Goal: Information Seeking & Learning: Learn about a topic

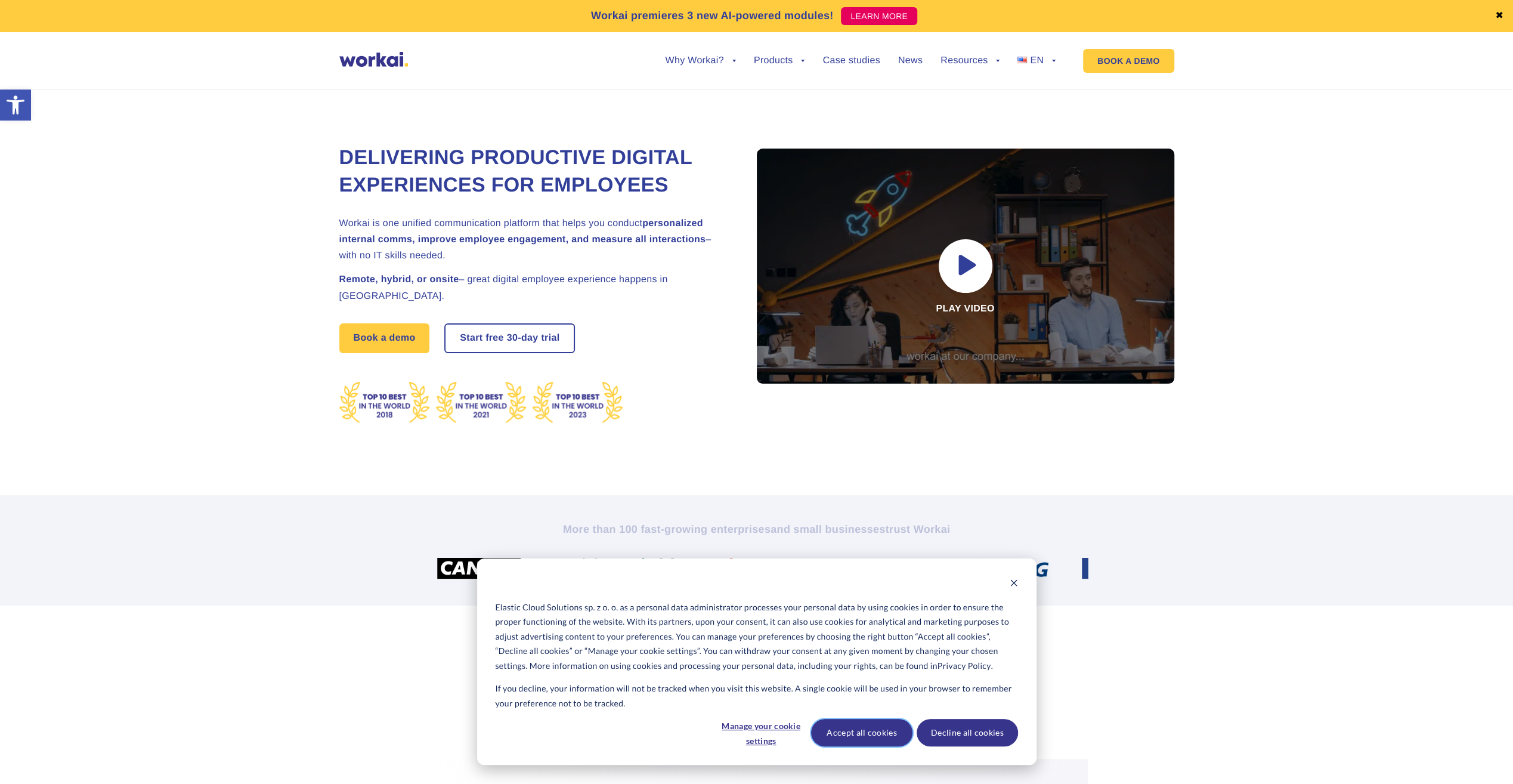
click at [876, 738] on button "Accept all cookies" at bounding box center [862, 732] width 101 height 27
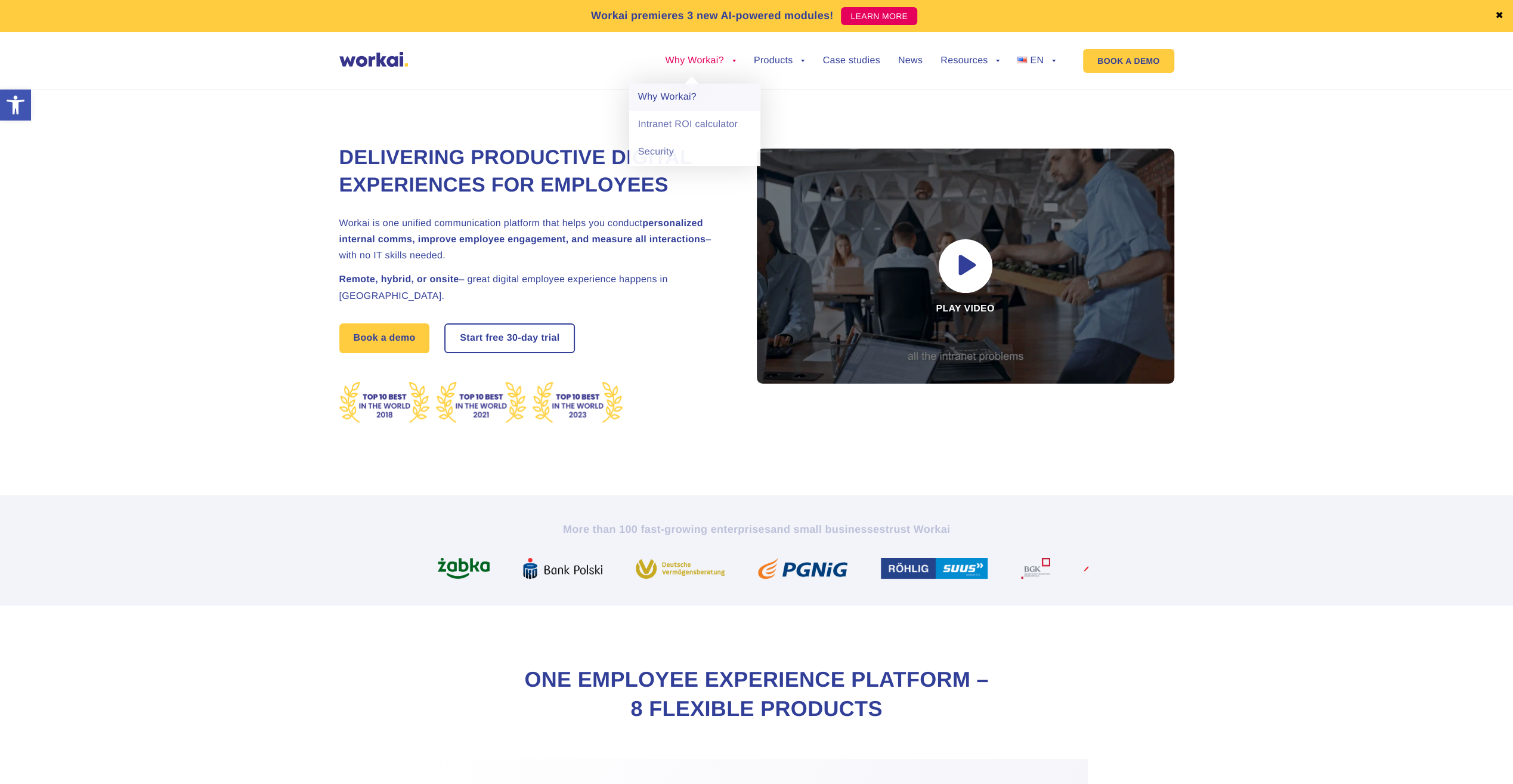
click at [709, 94] on link "Why Workai?" at bounding box center [695, 97] width 131 height 27
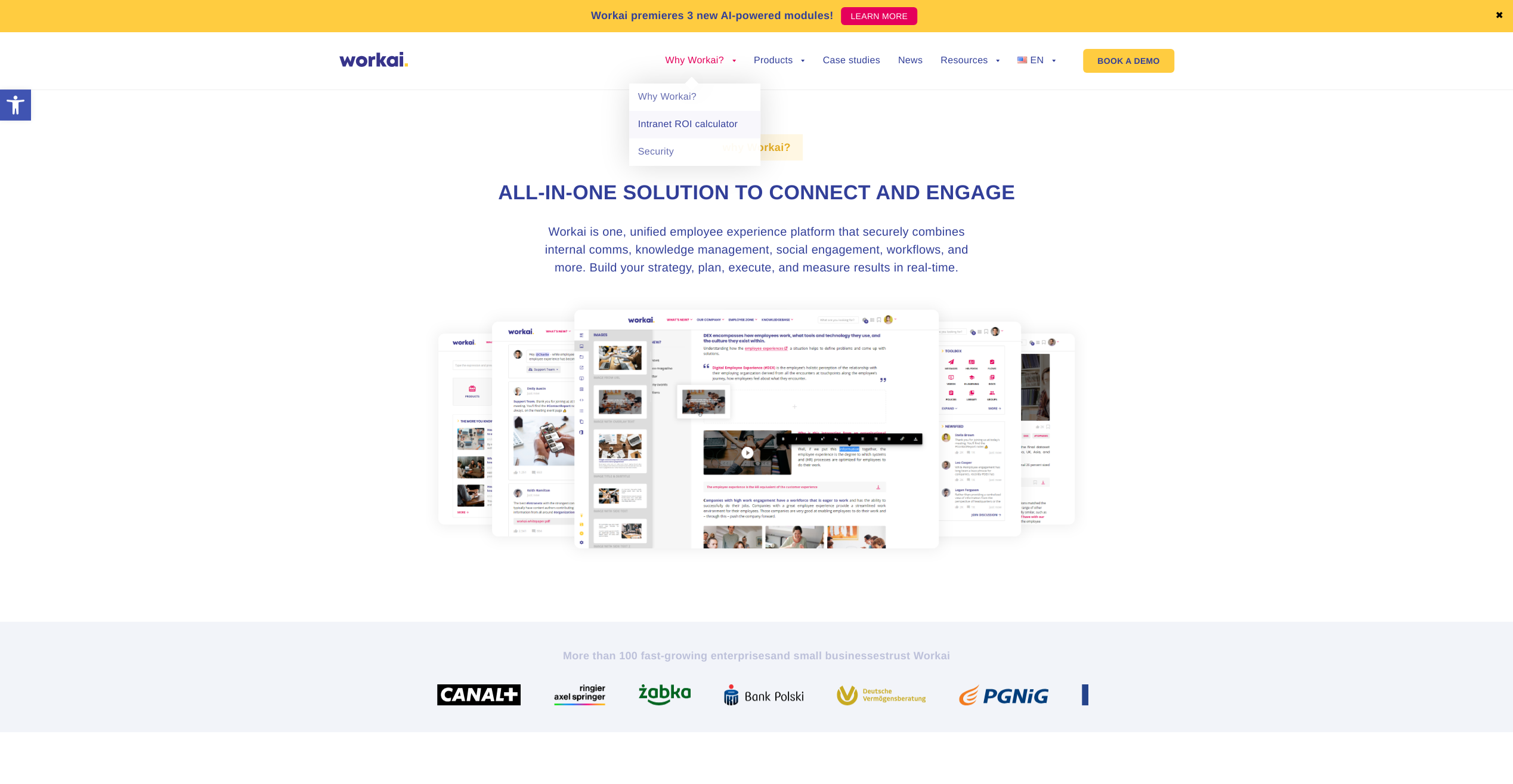
click at [694, 123] on link "Intranet ROI calculator" at bounding box center [695, 125] width 131 height 27
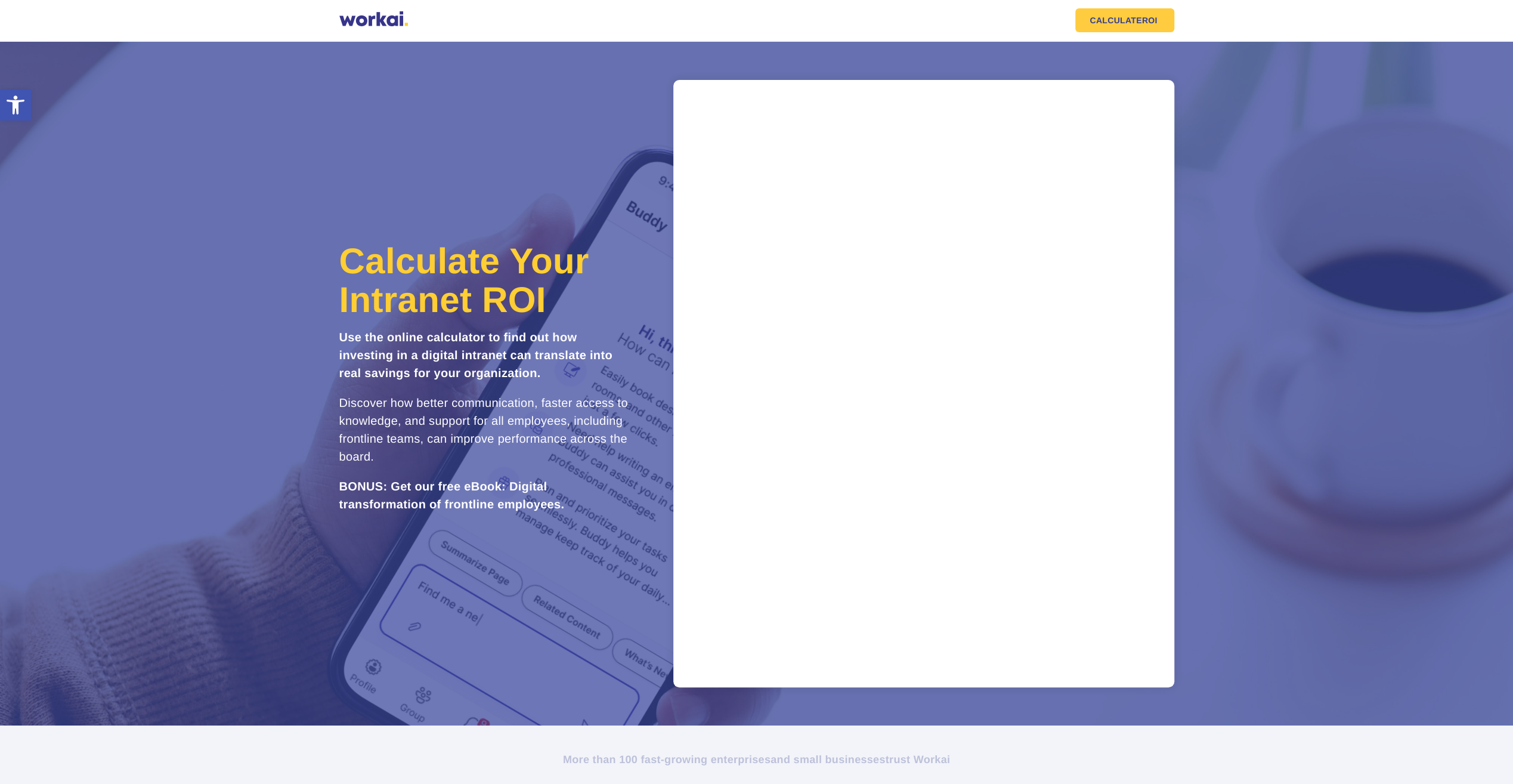
click at [388, 17] on div at bounding box center [374, 20] width 69 height 18
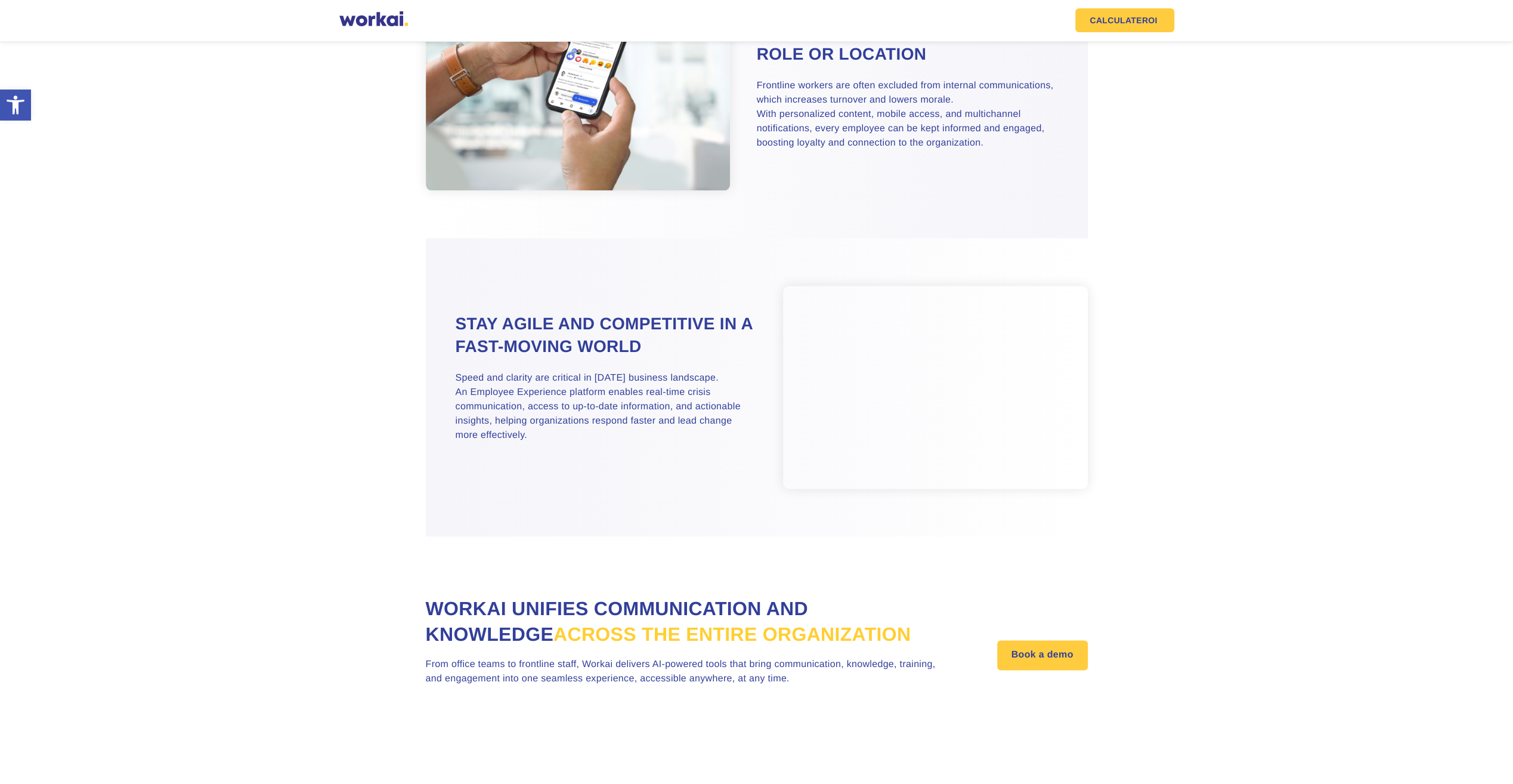
scroll to position [1444, 0]
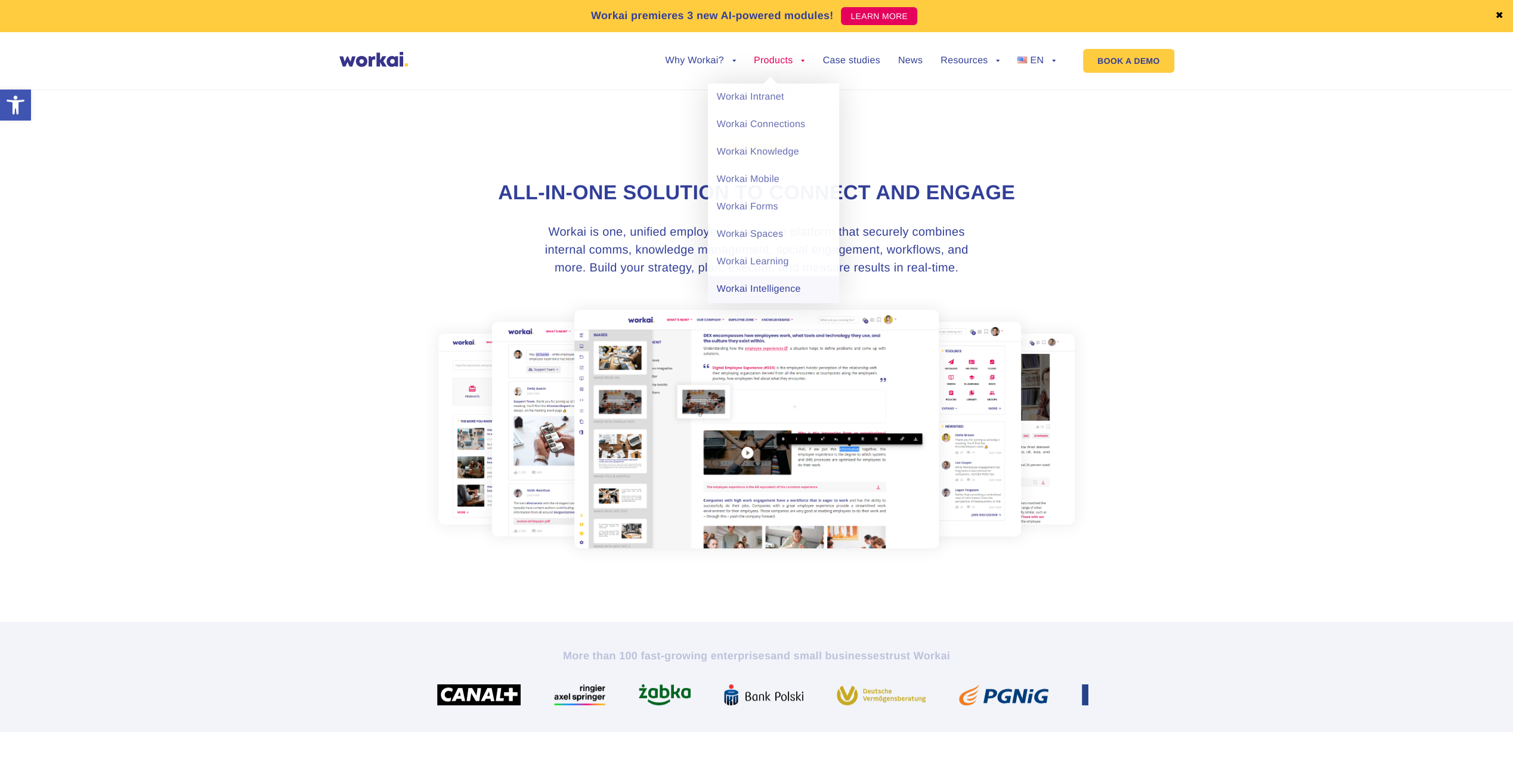
click at [790, 290] on link "Workai Intelligence" at bounding box center [774, 289] width 131 height 27
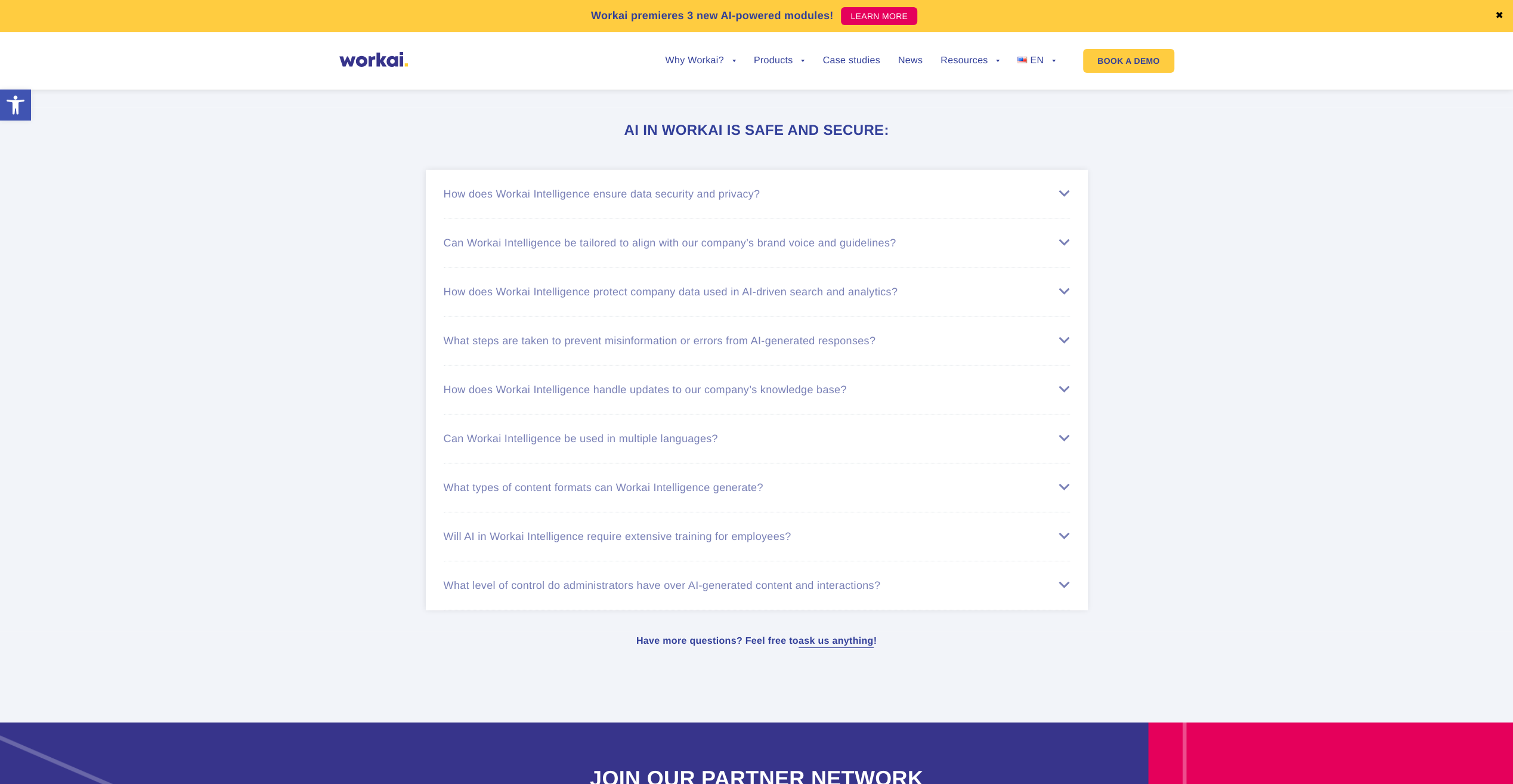
scroll to position [3304, 0]
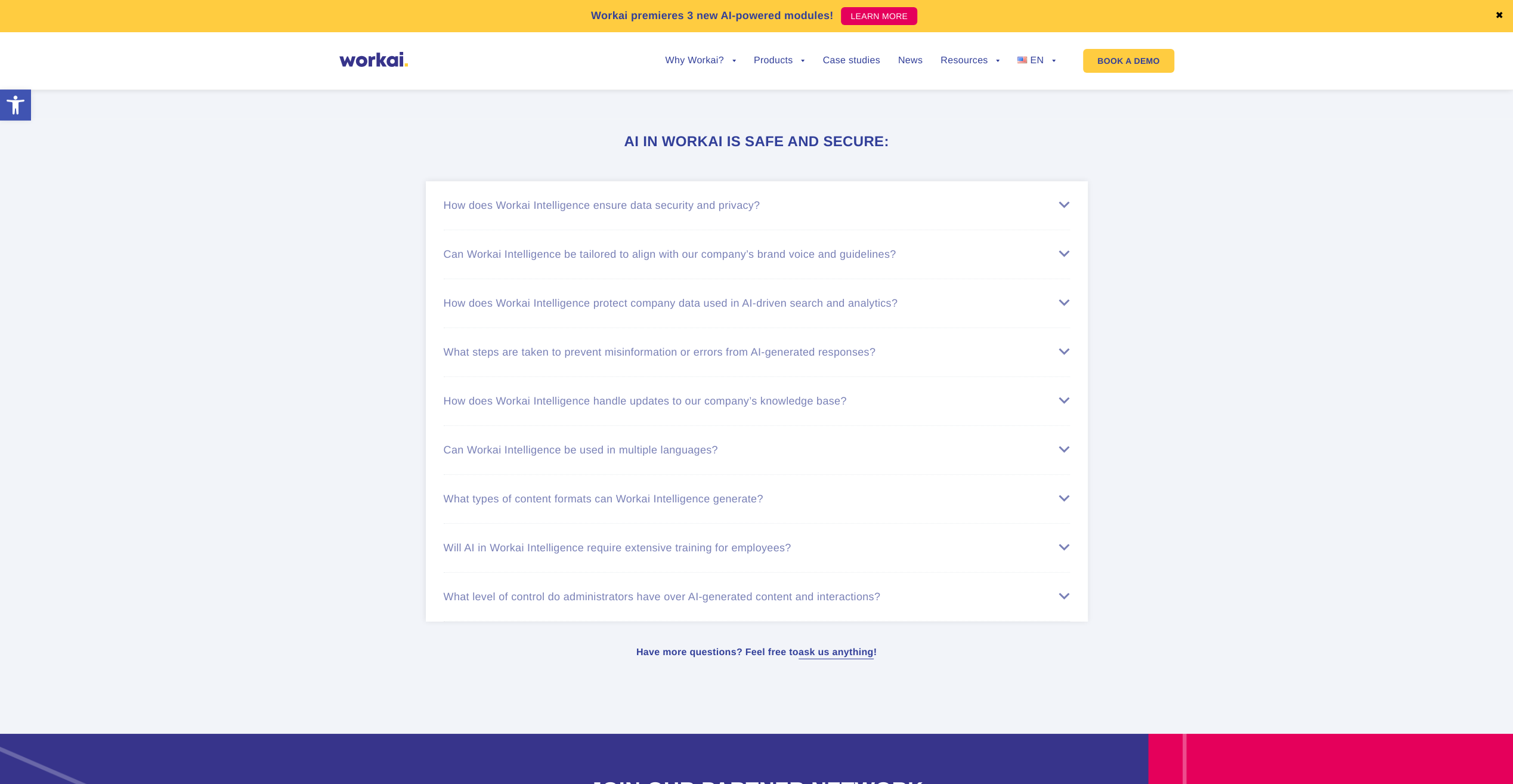
click at [610, 204] on div "How does Workai Intelligence ensure data security and privacy?" at bounding box center [757, 205] width 627 height 13
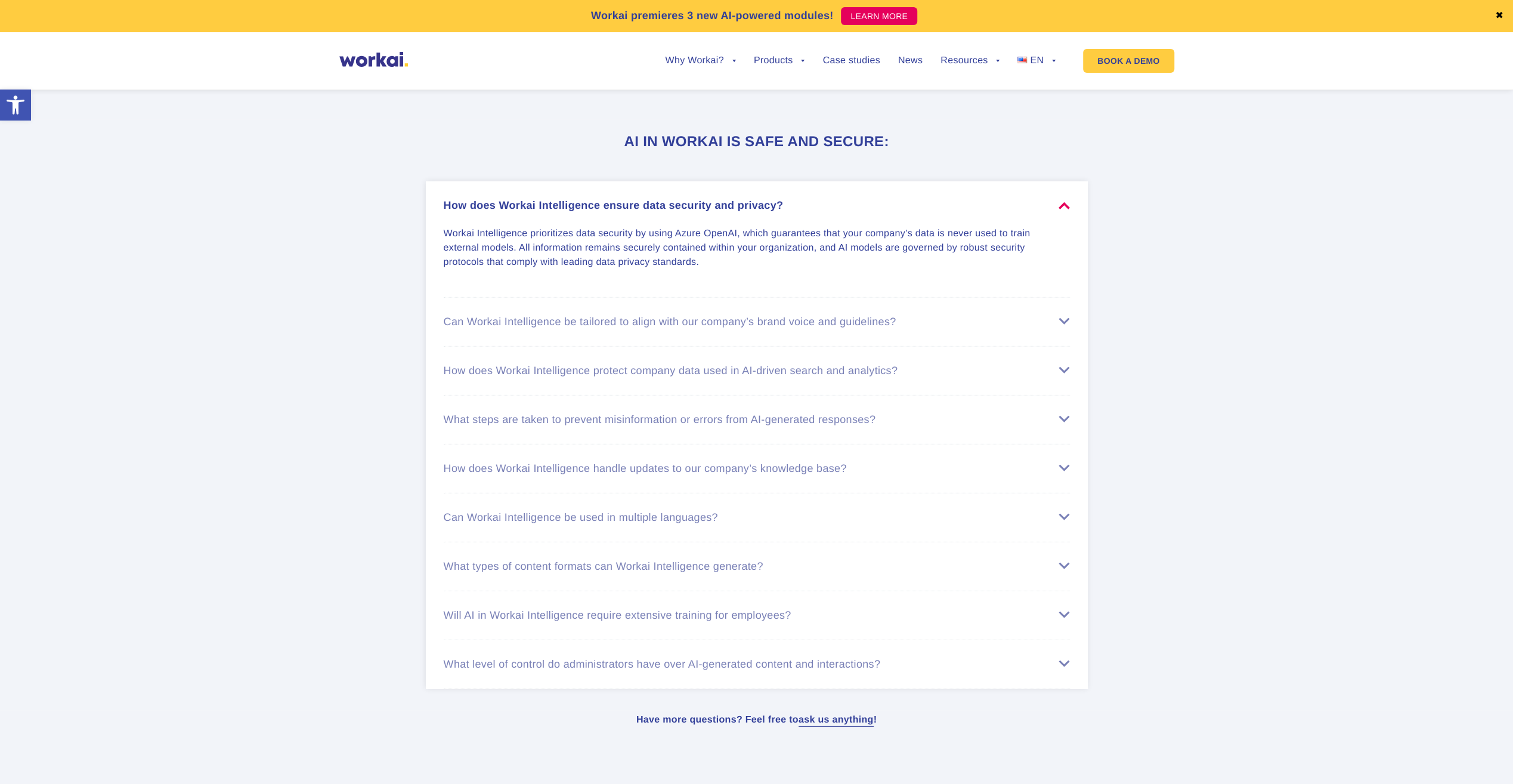
click at [569, 318] on div "Can Workai Intelligence be tailored to align with our company’s brand voice and…" at bounding box center [757, 321] width 627 height 13
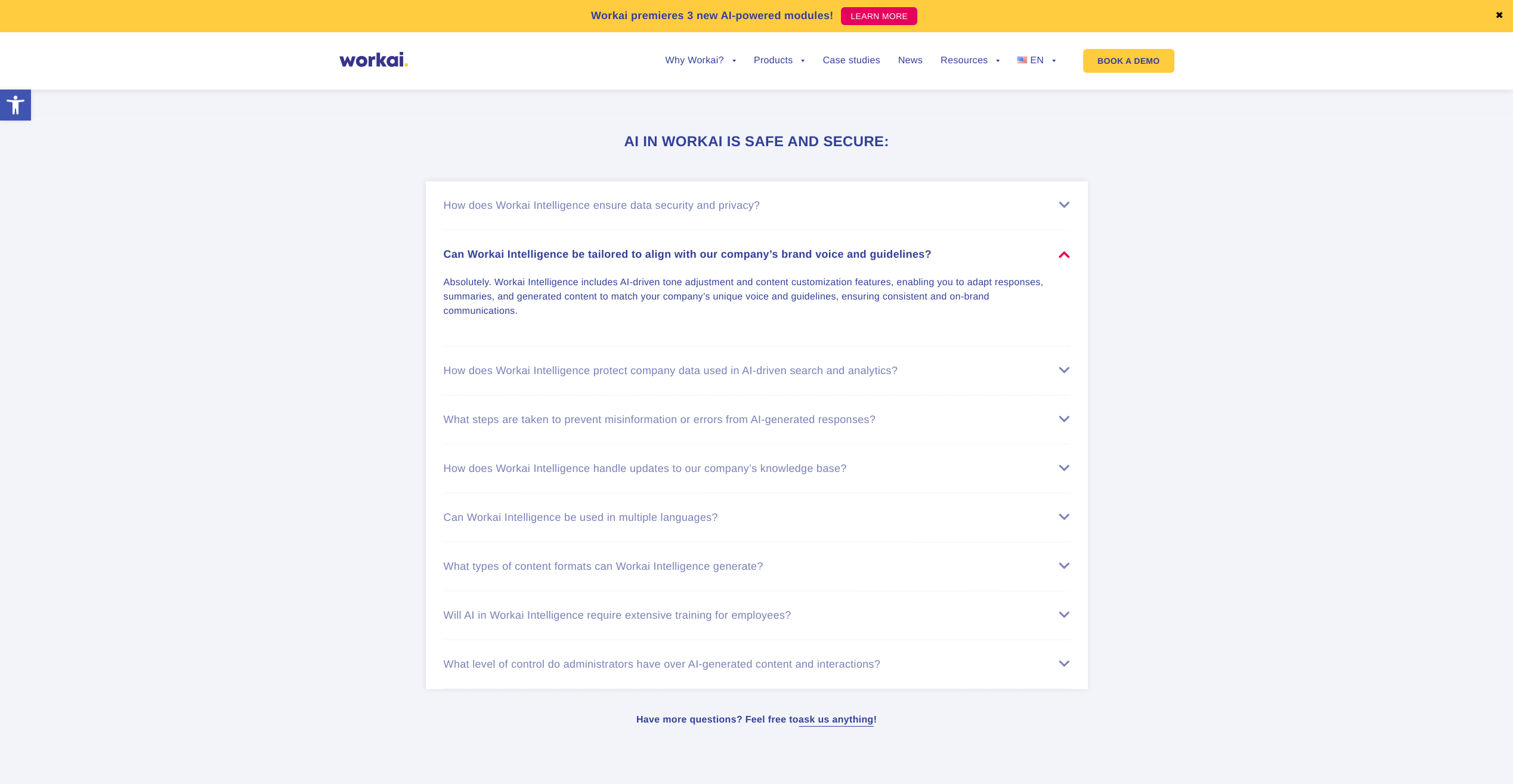
click at [557, 375] on li "How does Workai Intelligence protect company data used in AI-driven search and …" at bounding box center [757, 371] width 627 height 49
click at [556, 369] on div "How does Workai Intelligence protect company data used in AI-driven search and …" at bounding box center [757, 371] width 627 height 13
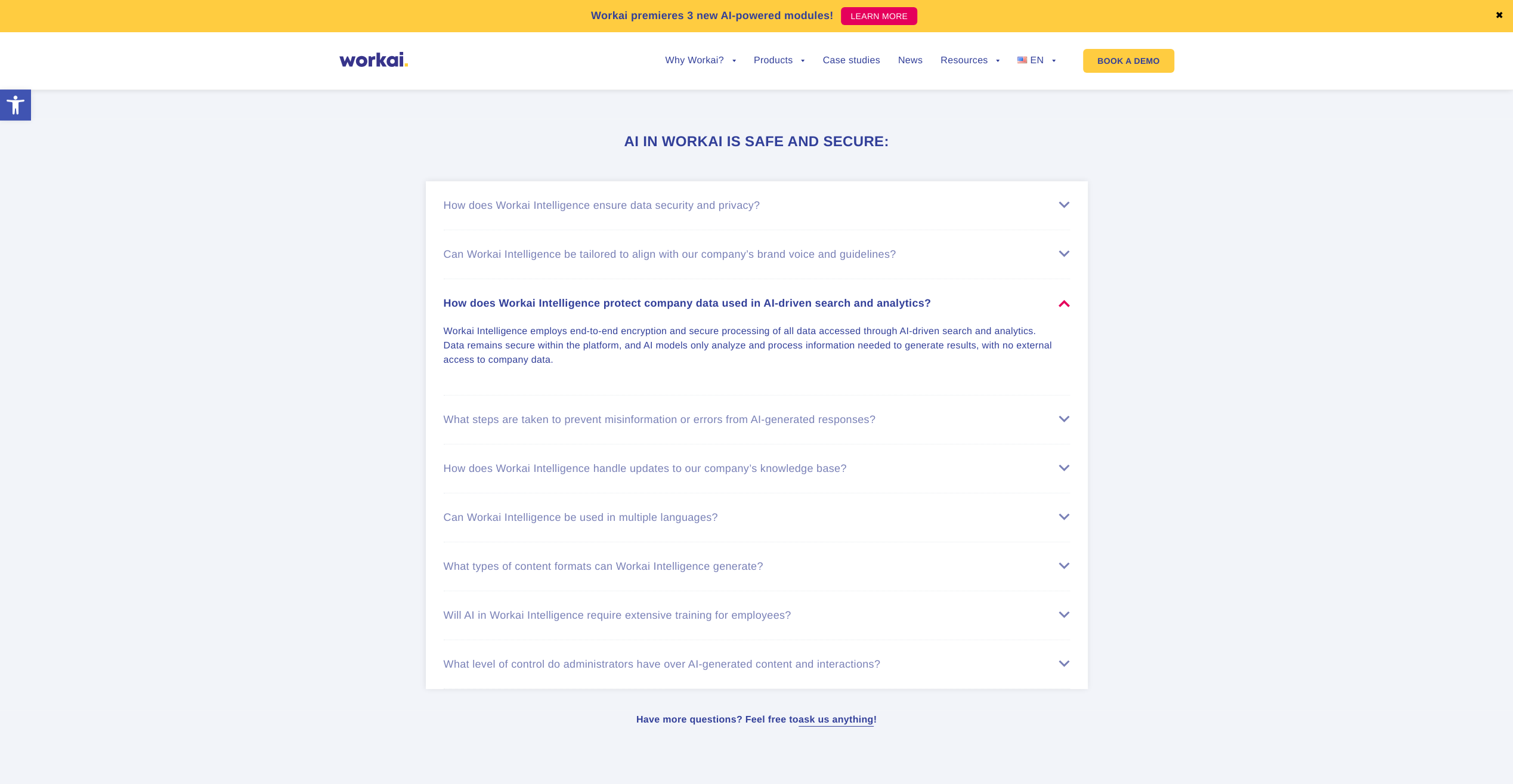
click at [537, 421] on div "What steps are taken to prevent misinformation or errors from AI-generated resp…" at bounding box center [757, 419] width 627 height 13
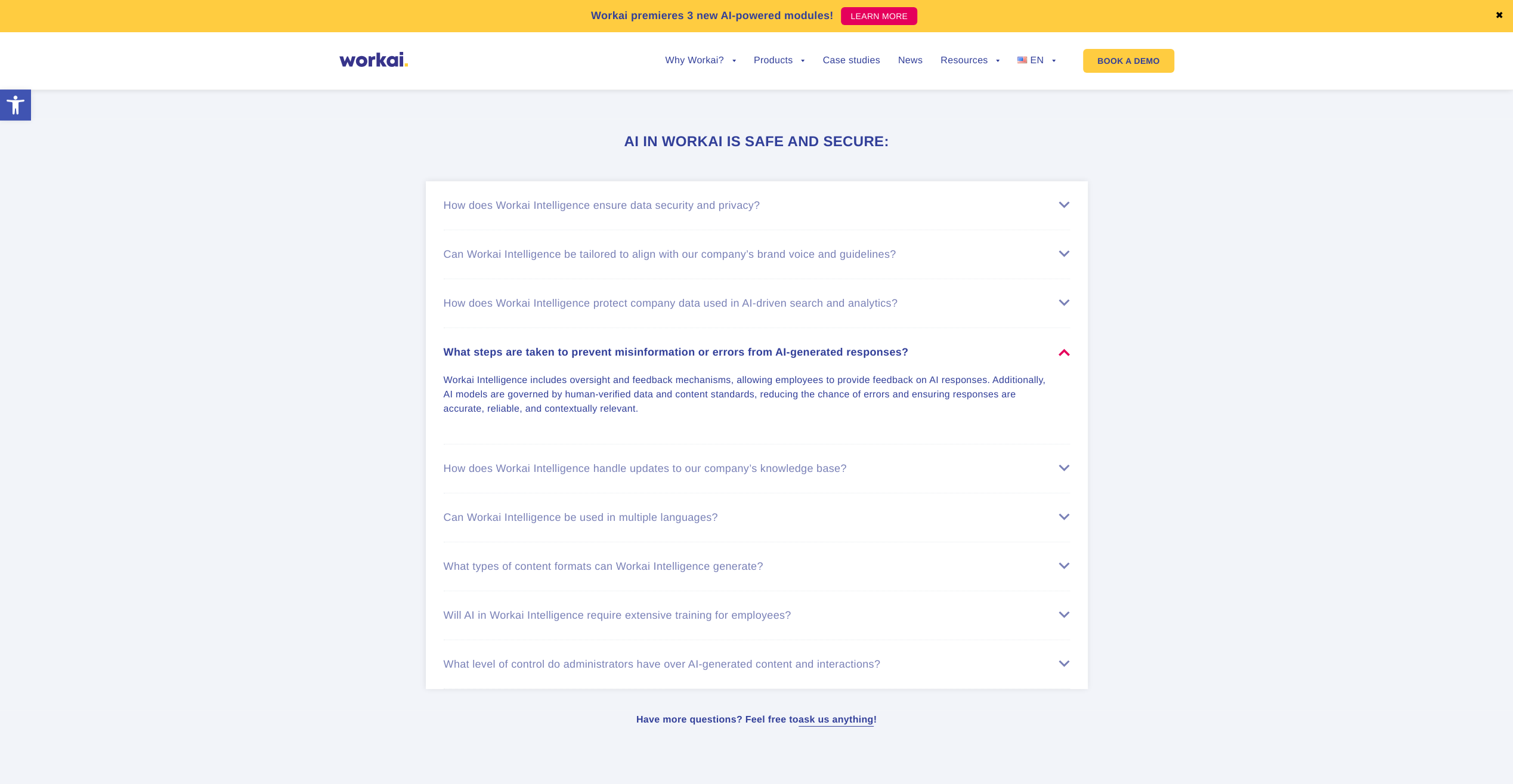
click at [544, 468] on div "How does Workai Intelligence handle updates to our company’s knowledge base?" at bounding box center [757, 468] width 627 height 13
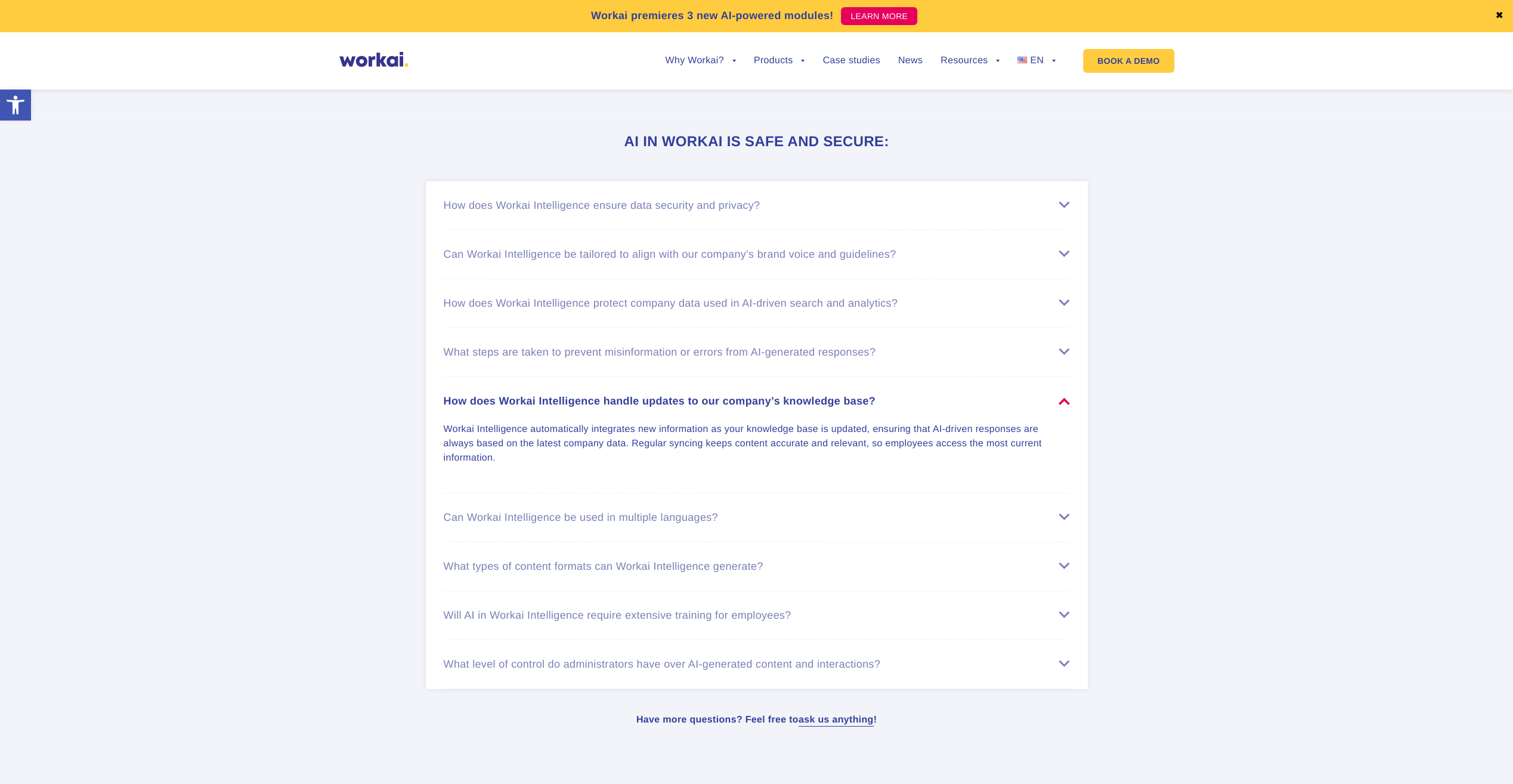
click at [503, 517] on div "Can Workai Intelligence be used in multiple languages?" at bounding box center [757, 517] width 627 height 13
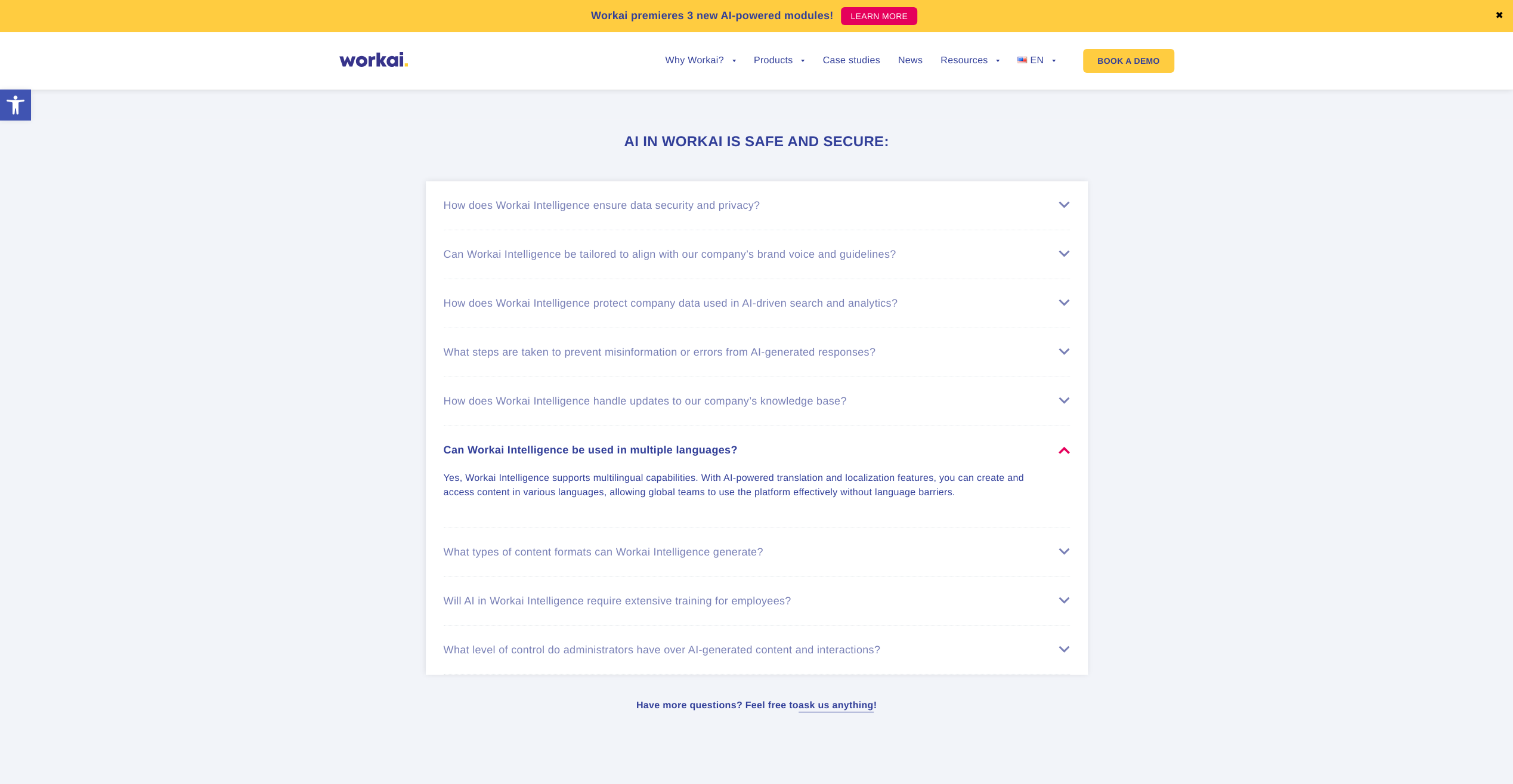
click at [529, 646] on div "What level of control do administrators have over AI-generated content and inte…" at bounding box center [757, 650] width 627 height 13
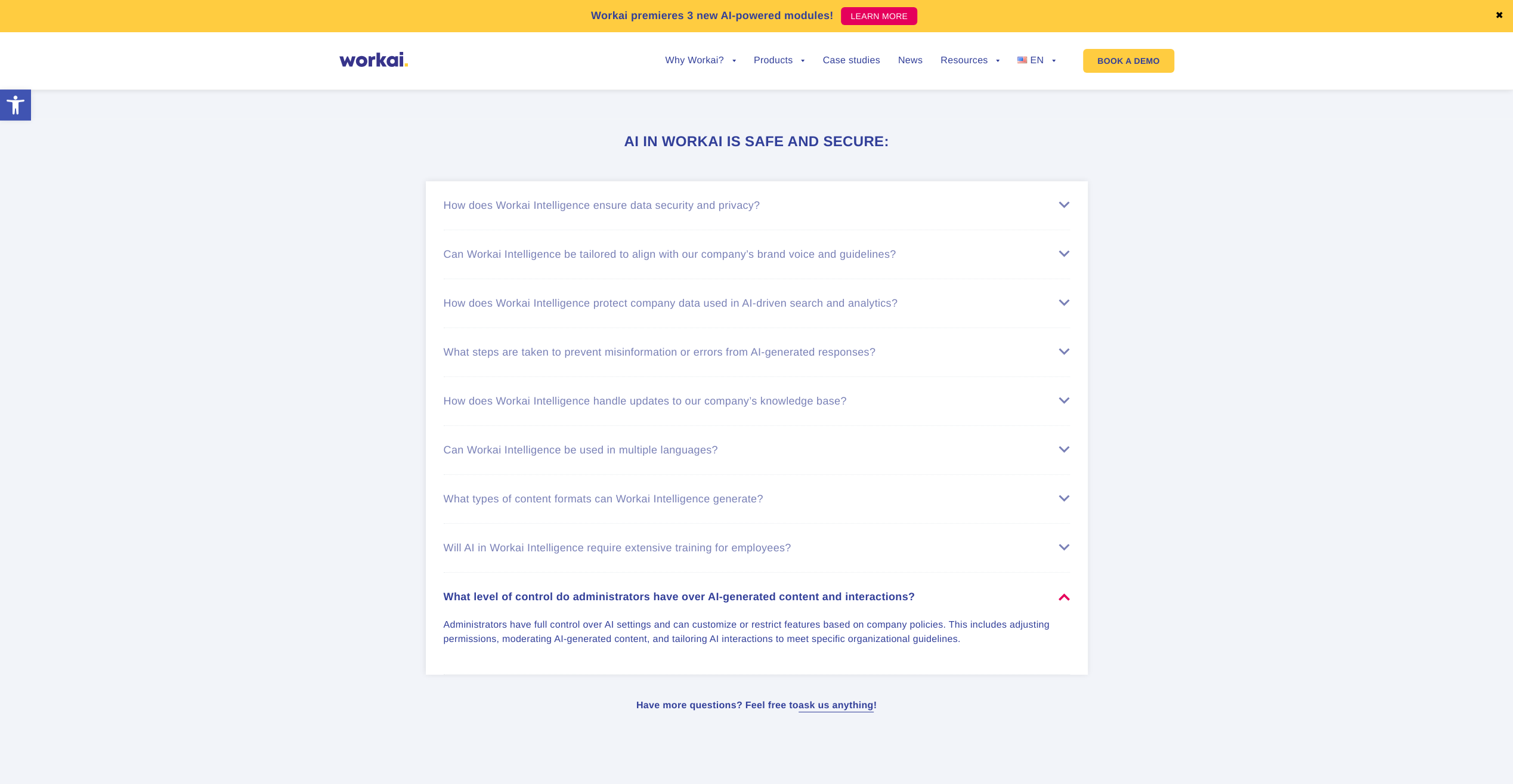
click at [528, 543] on div "Will AI in Workai Intelligence require extensive training for employees?" at bounding box center [757, 548] width 627 height 13
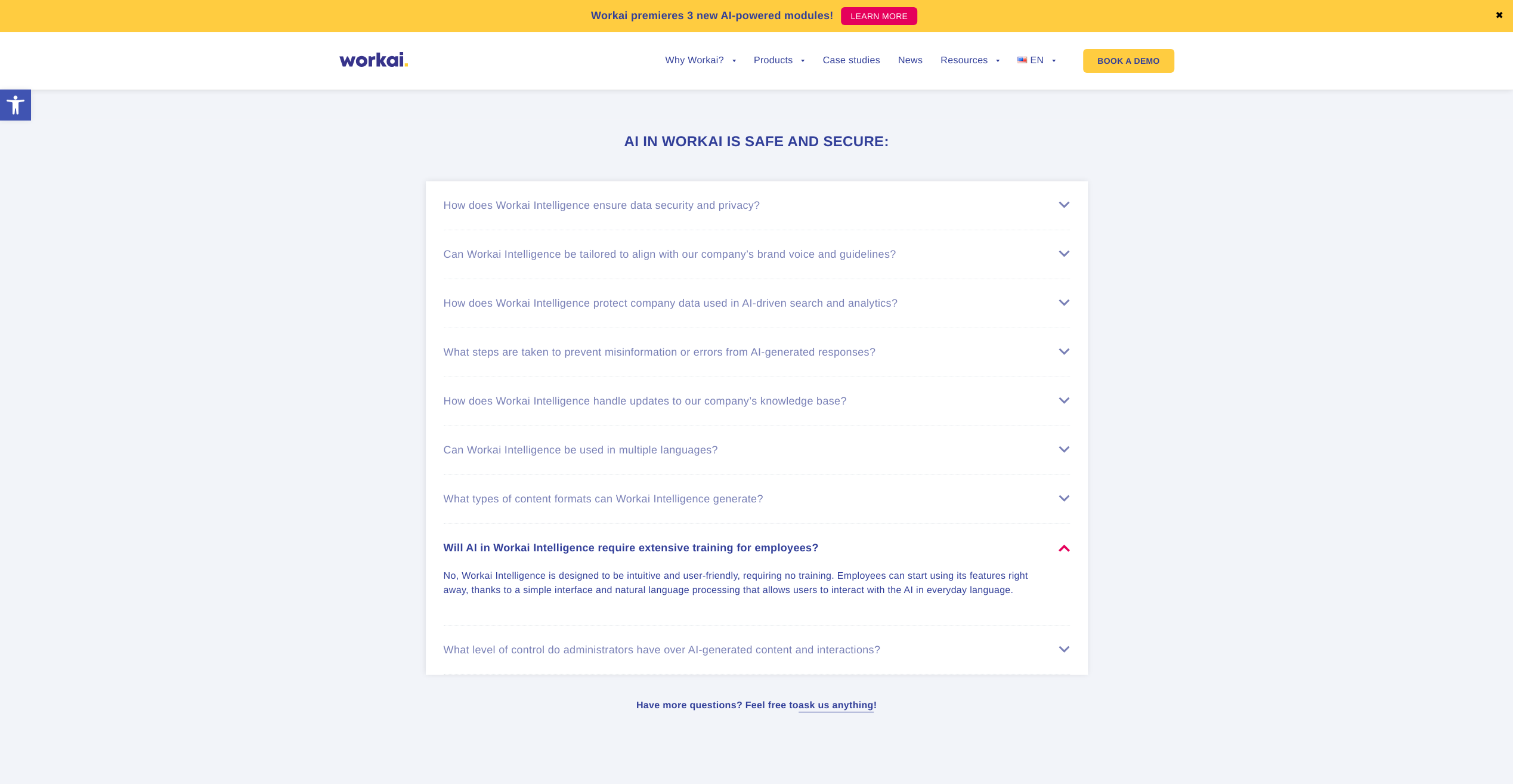
click at [525, 492] on div "What types of content formats can Workai Intelligence generate?" at bounding box center [757, 498] width 627 height 13
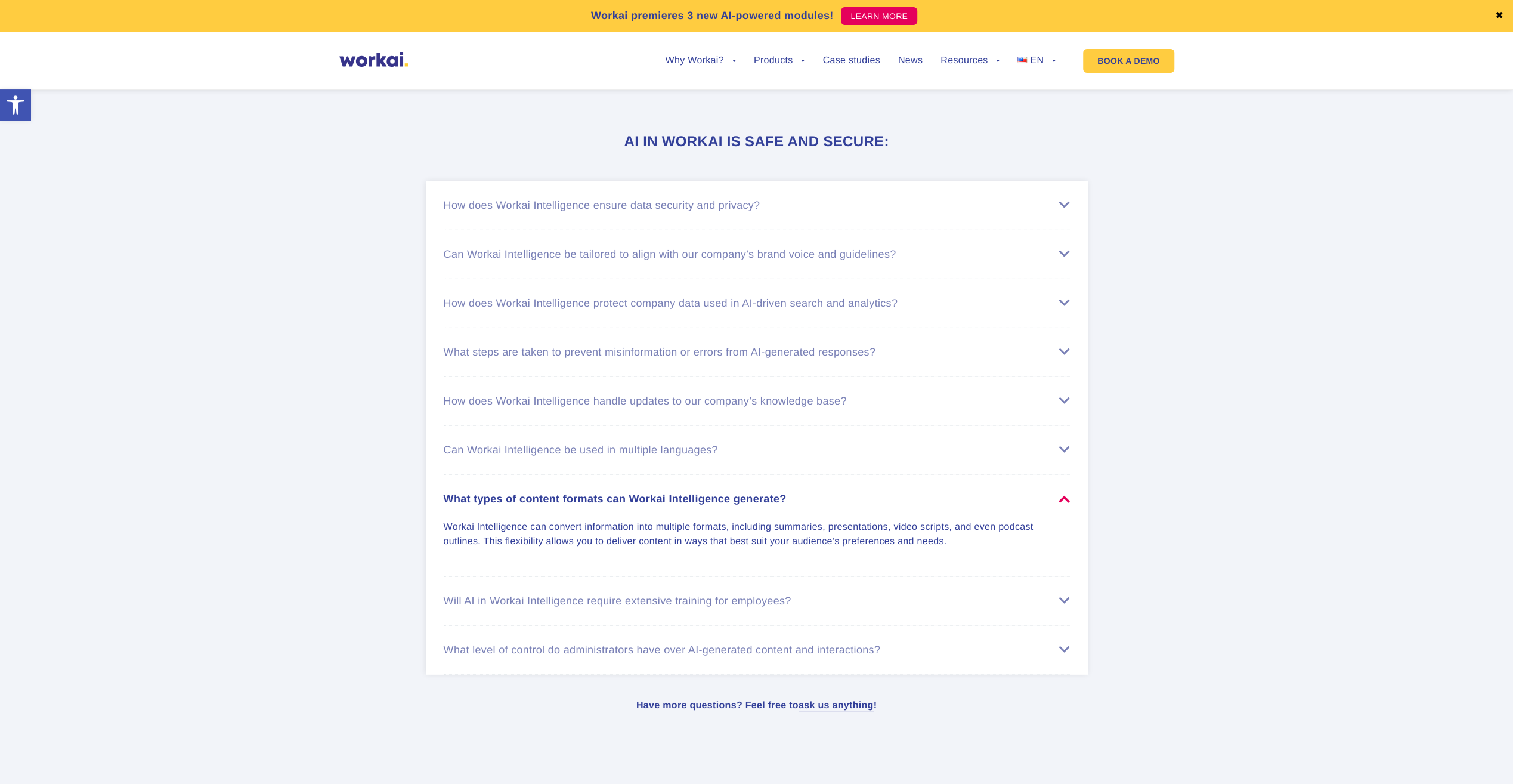
click at [520, 440] on li "Can Workai Intelligence be used in multiple languages? Yes, Workai Intelligence…" at bounding box center [757, 450] width 627 height 49
click at [517, 445] on div "Can Workai Intelligence be used in multiple languages?" at bounding box center [757, 449] width 627 height 13
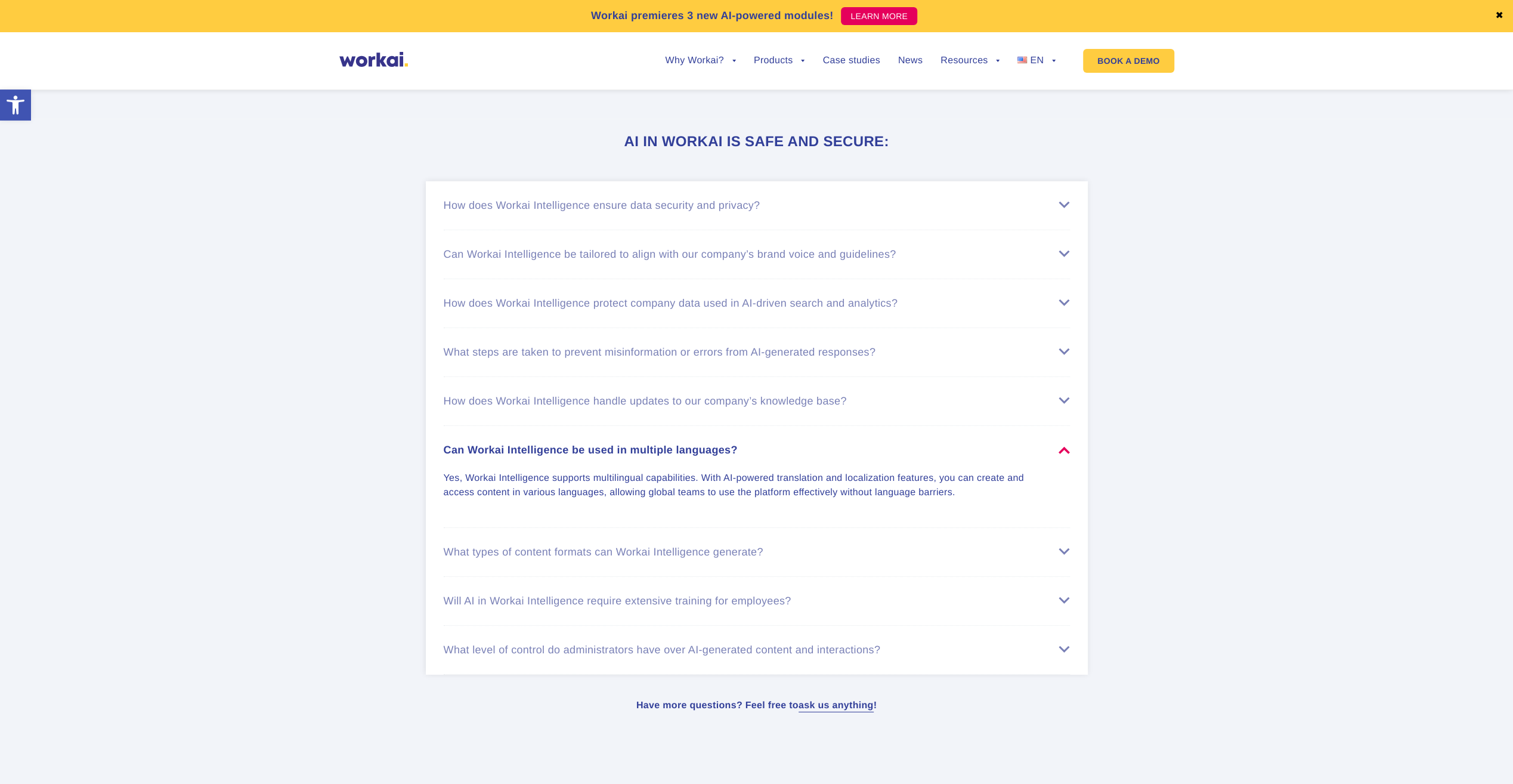
click at [519, 397] on div "How does Workai Intelligence handle updates to our company’s knowledge base?" at bounding box center [757, 401] width 627 height 13
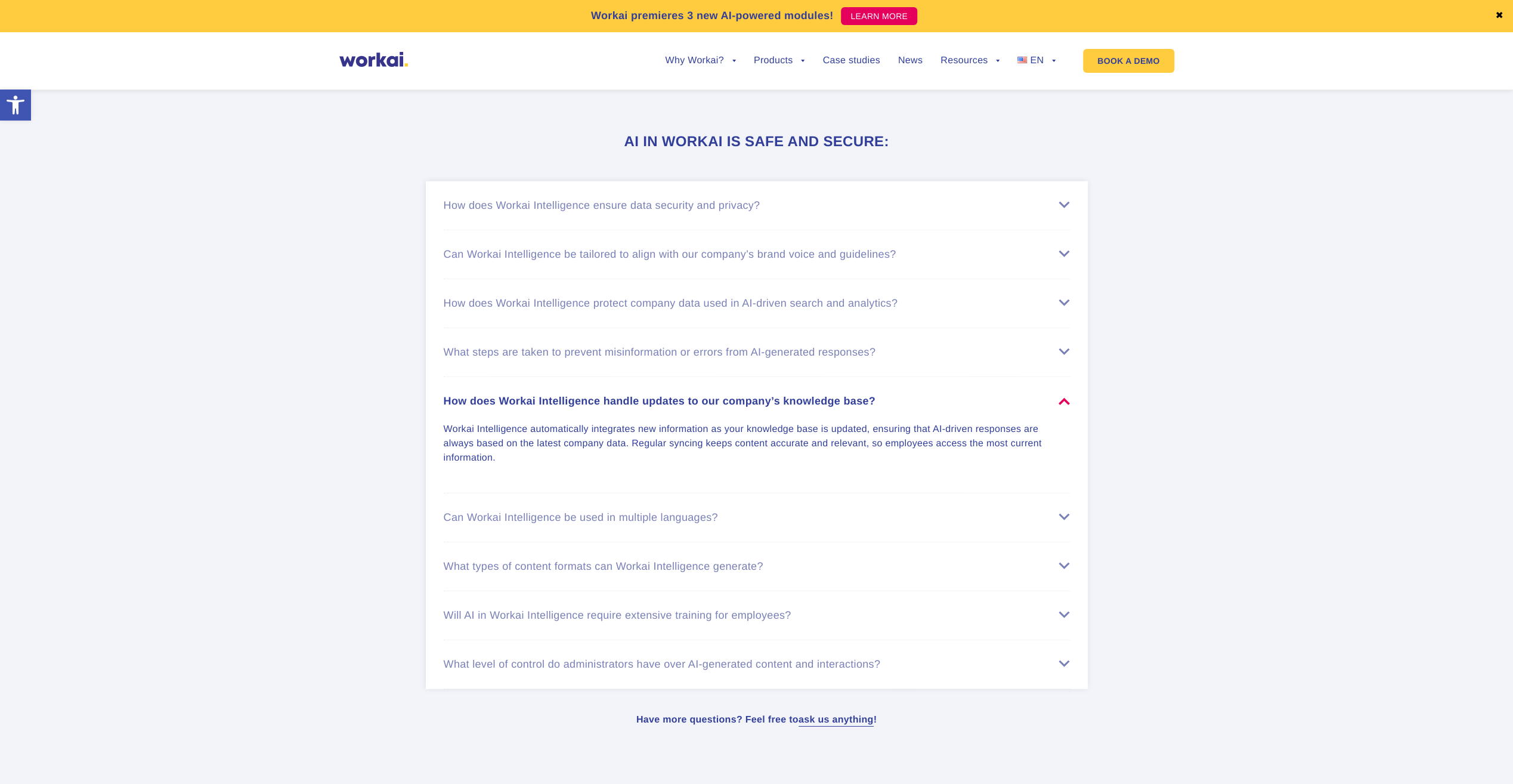
click at [523, 354] on div "What steps are taken to prevent misinformation or errors from AI-generated resp…" at bounding box center [757, 352] width 627 height 13
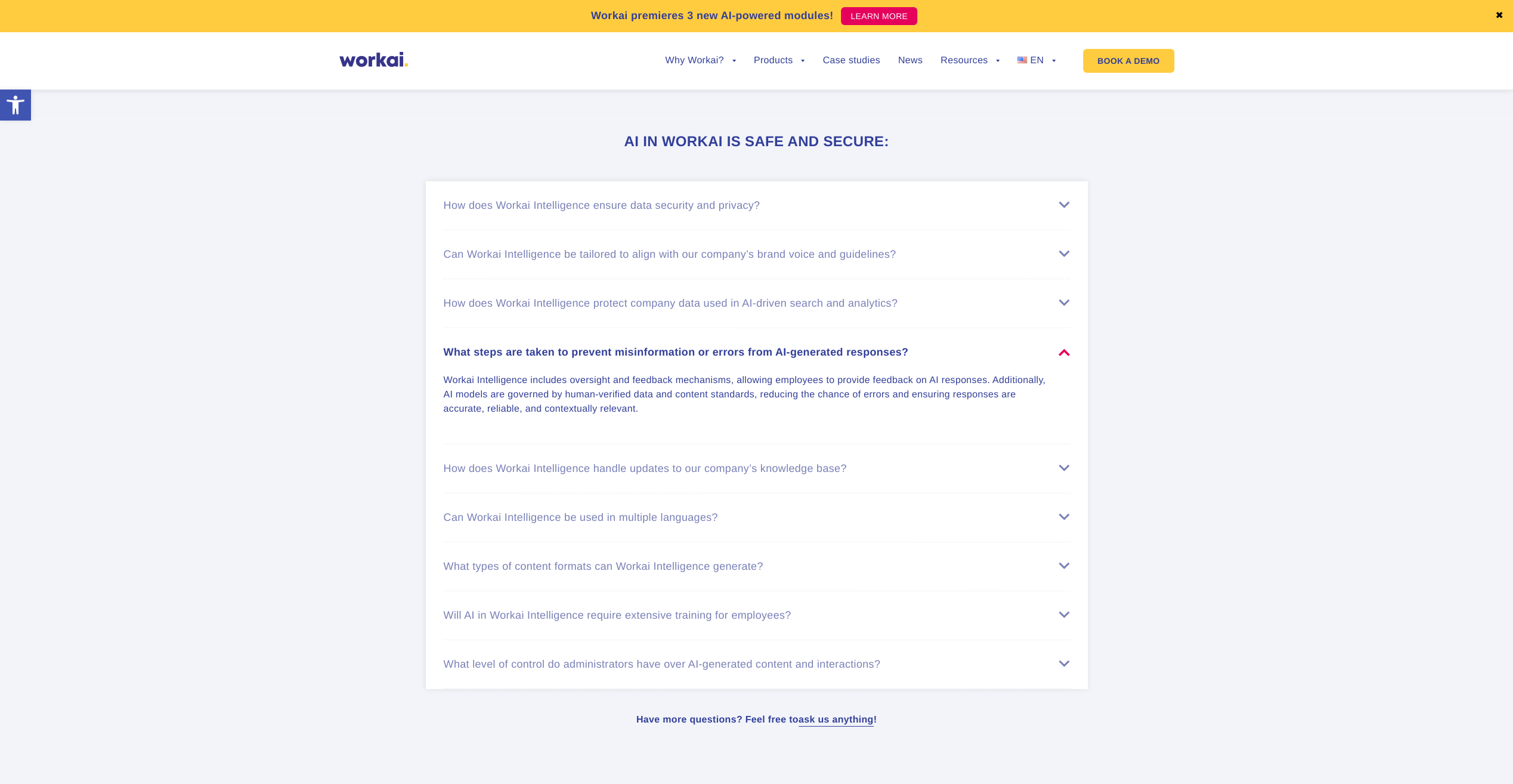
click at [523, 306] on div "How does Workai Intelligence protect company data used in AI-driven search and …" at bounding box center [757, 303] width 627 height 13
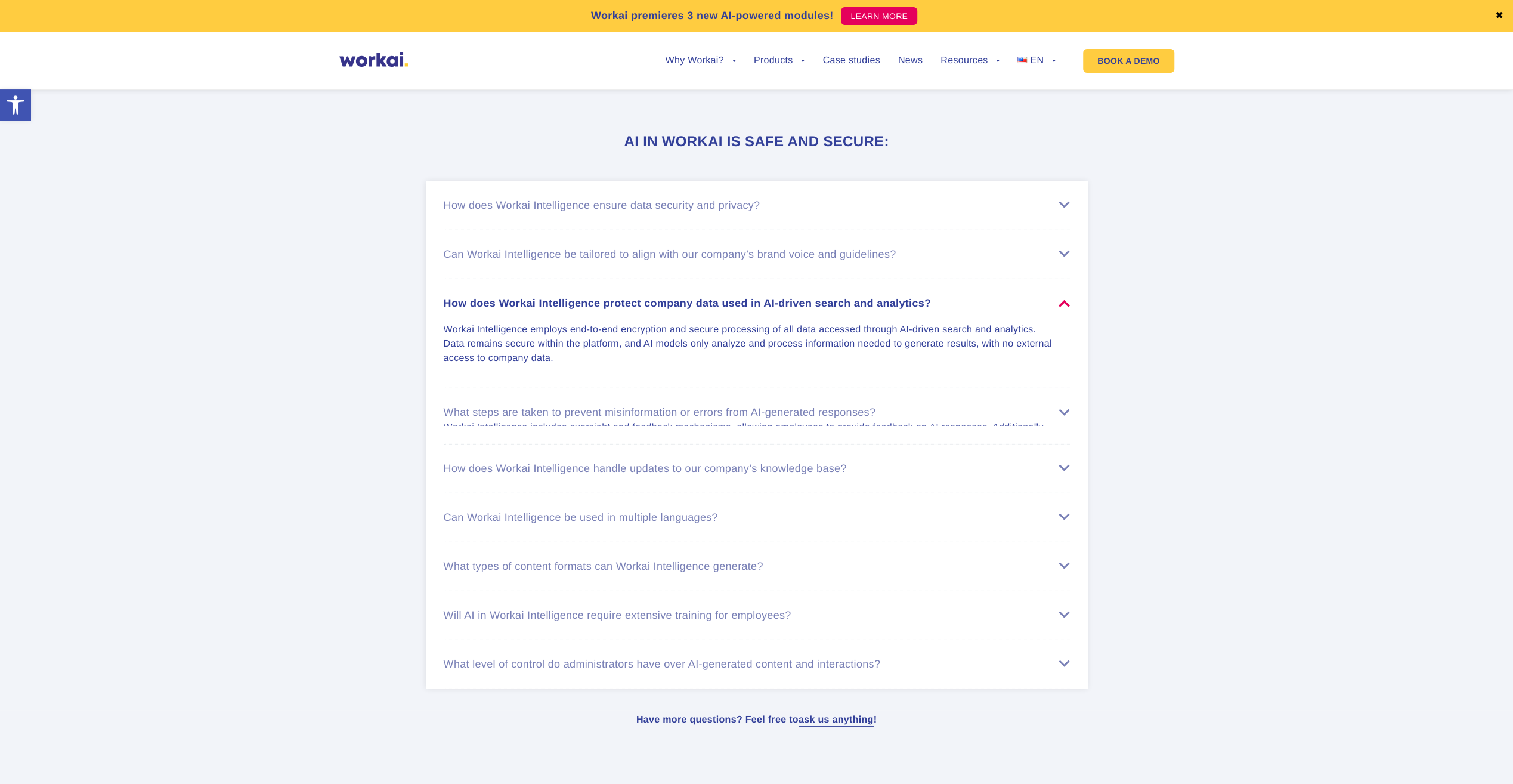
click at [521, 249] on div "Can Workai Intelligence be tailored to align with our company’s brand voice and…" at bounding box center [757, 254] width 627 height 13
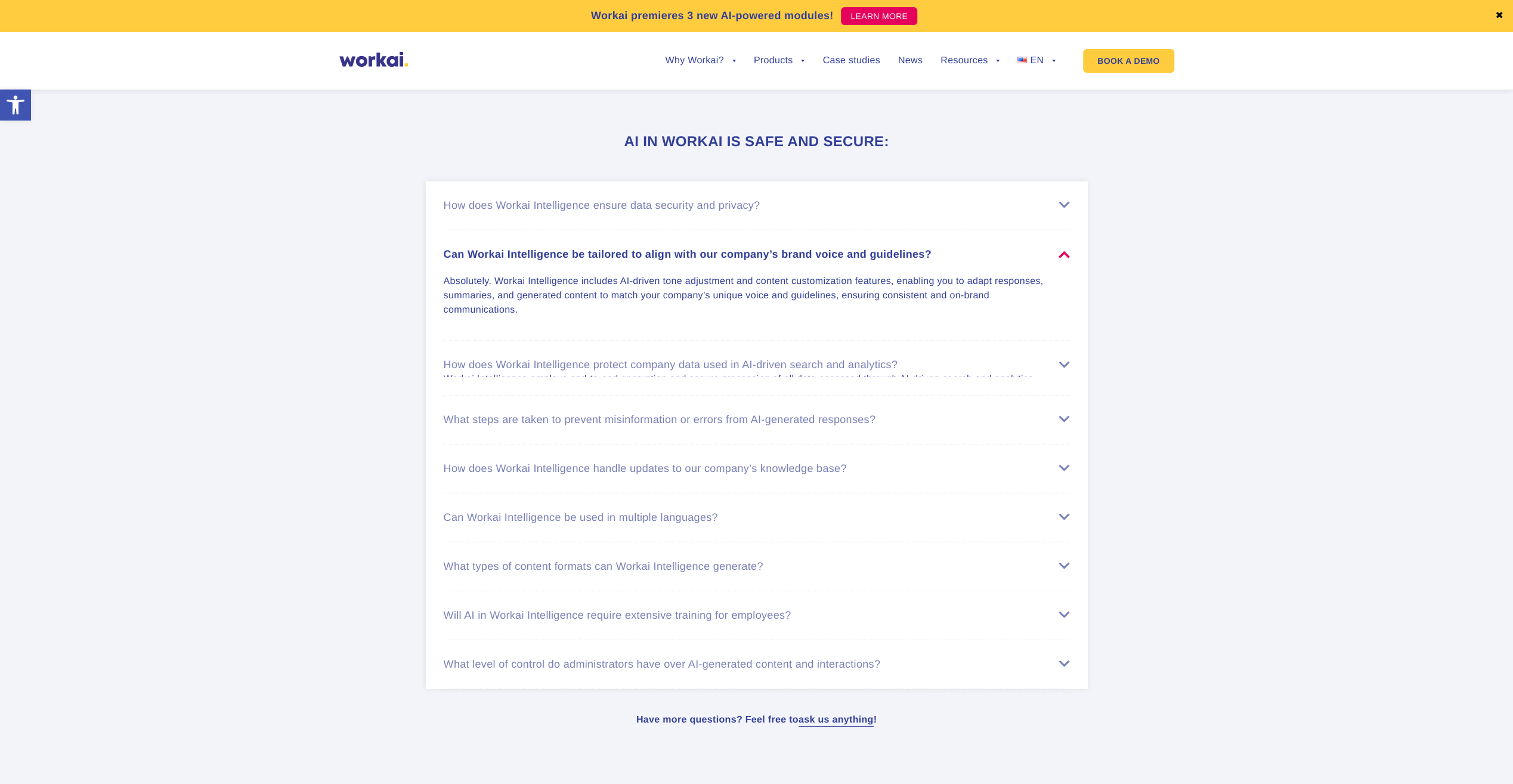
click at [522, 215] on li "How does Workai Intelligence ensure data security and privacy? Workai Intellige…" at bounding box center [757, 205] width 627 height 49
click at [525, 204] on div "How does Workai Intelligence ensure data security and privacy?" at bounding box center [757, 205] width 627 height 13
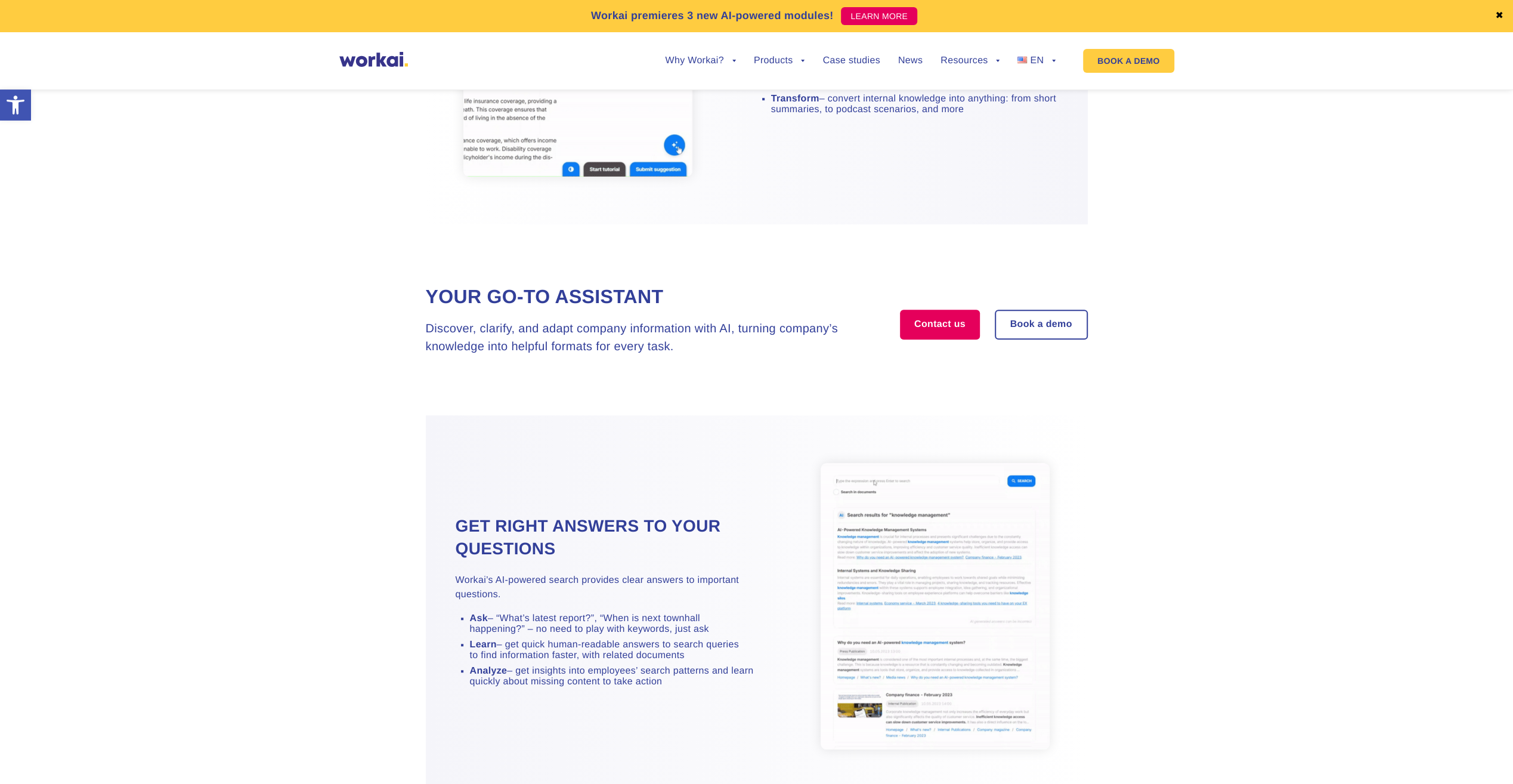
scroll to position [0, 0]
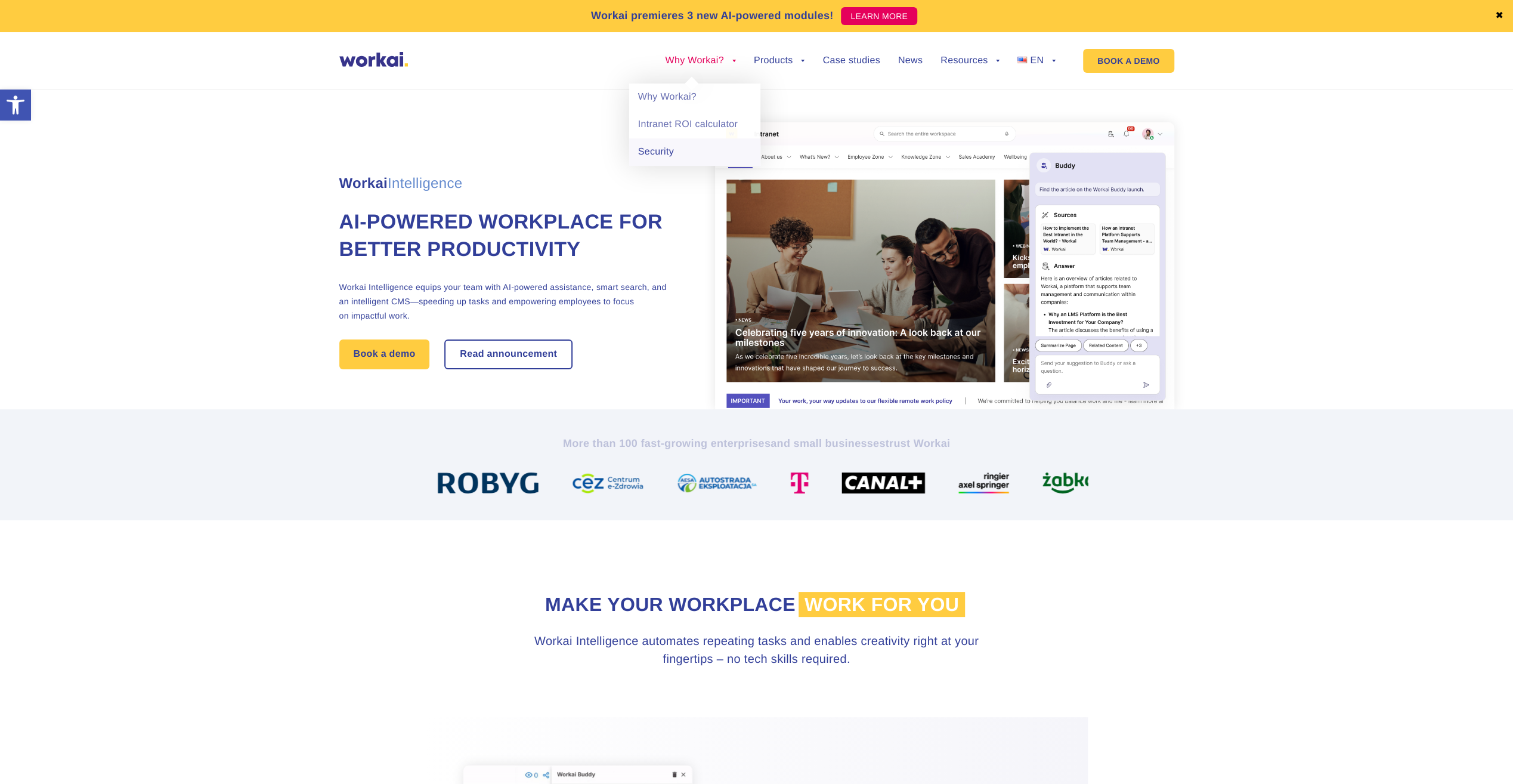
click at [726, 152] on link "Security" at bounding box center [695, 152] width 131 height 27
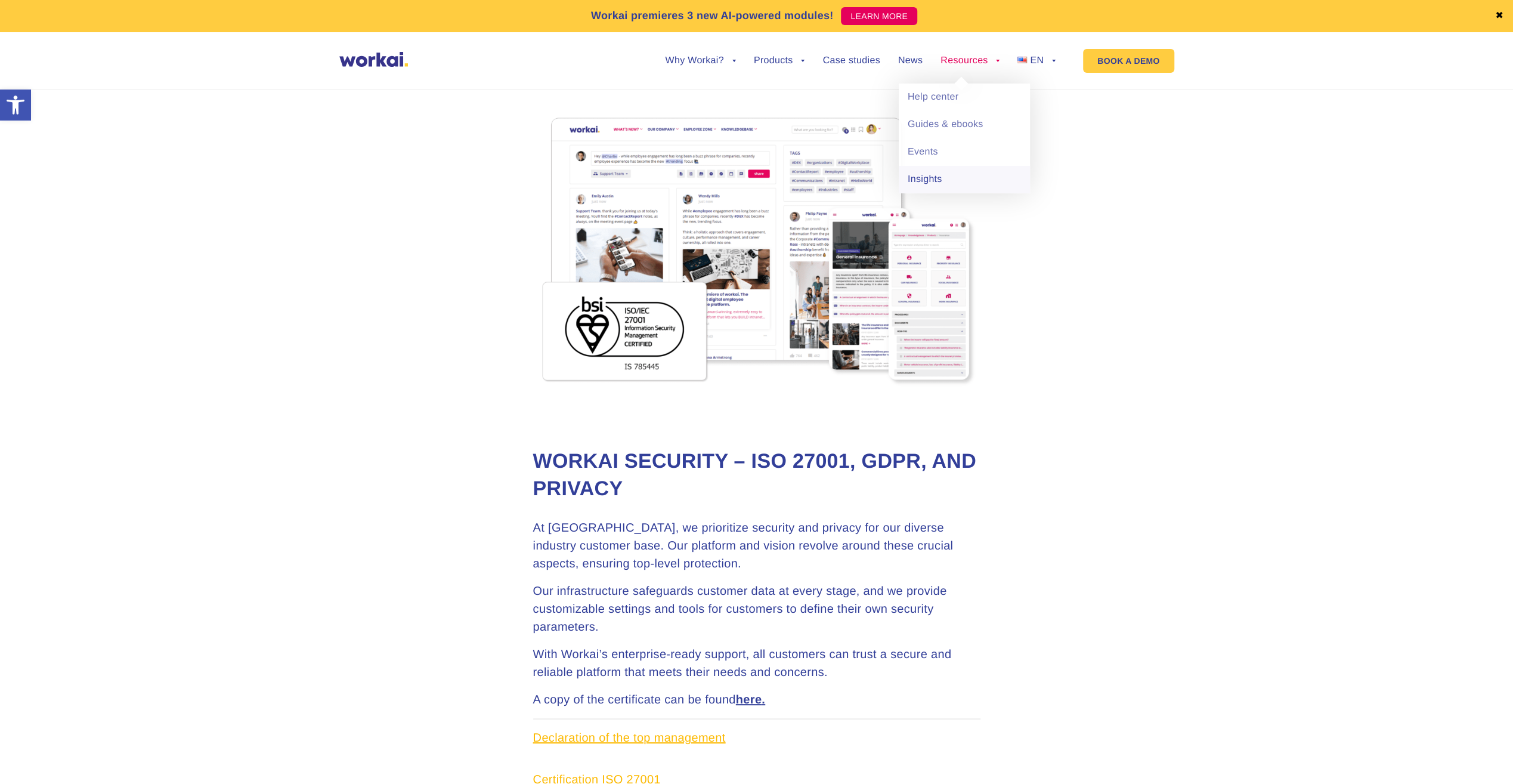
click at [946, 180] on link "Insights" at bounding box center [964, 179] width 131 height 27
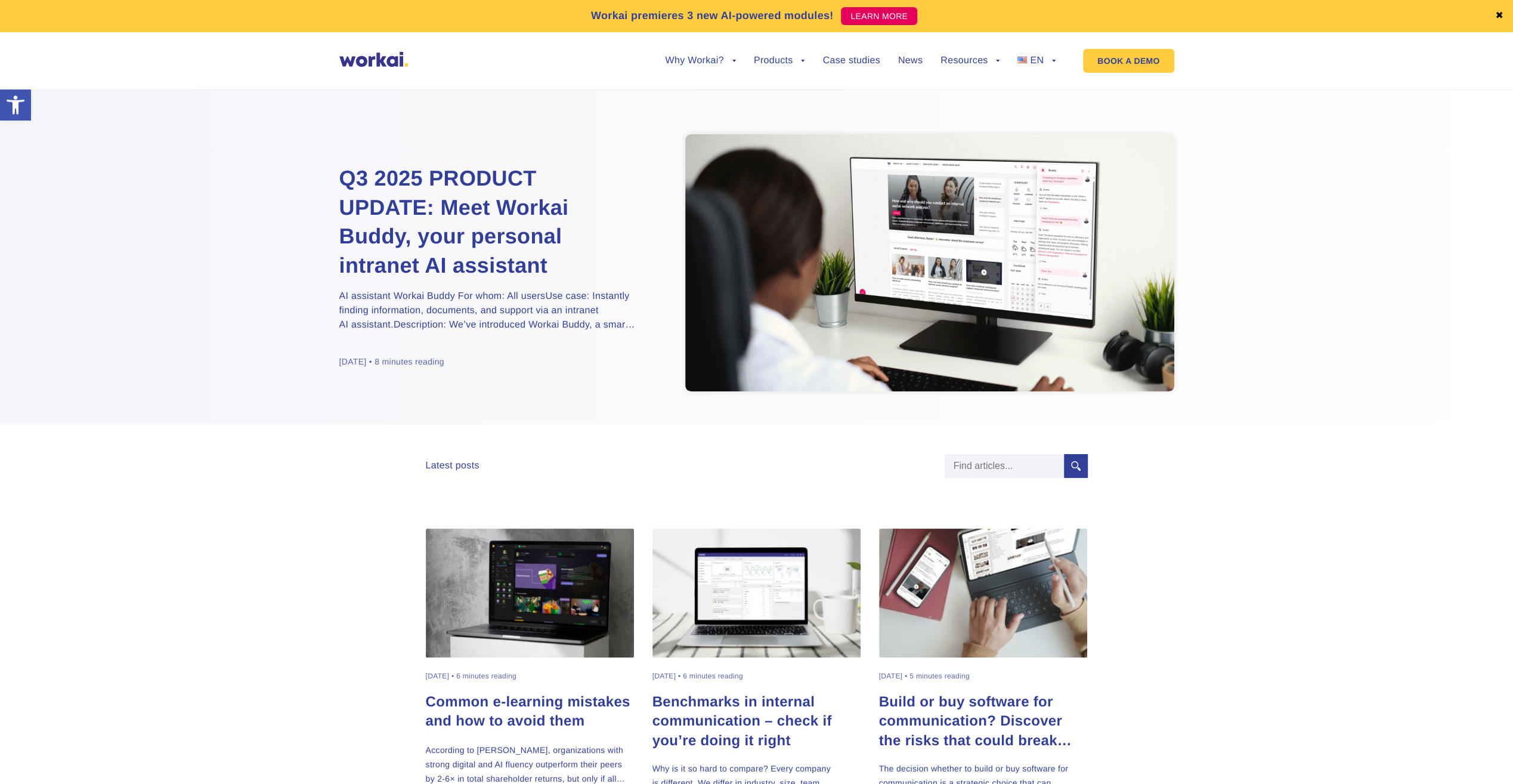
click at [589, 584] on img at bounding box center [530, 592] width 209 height 128
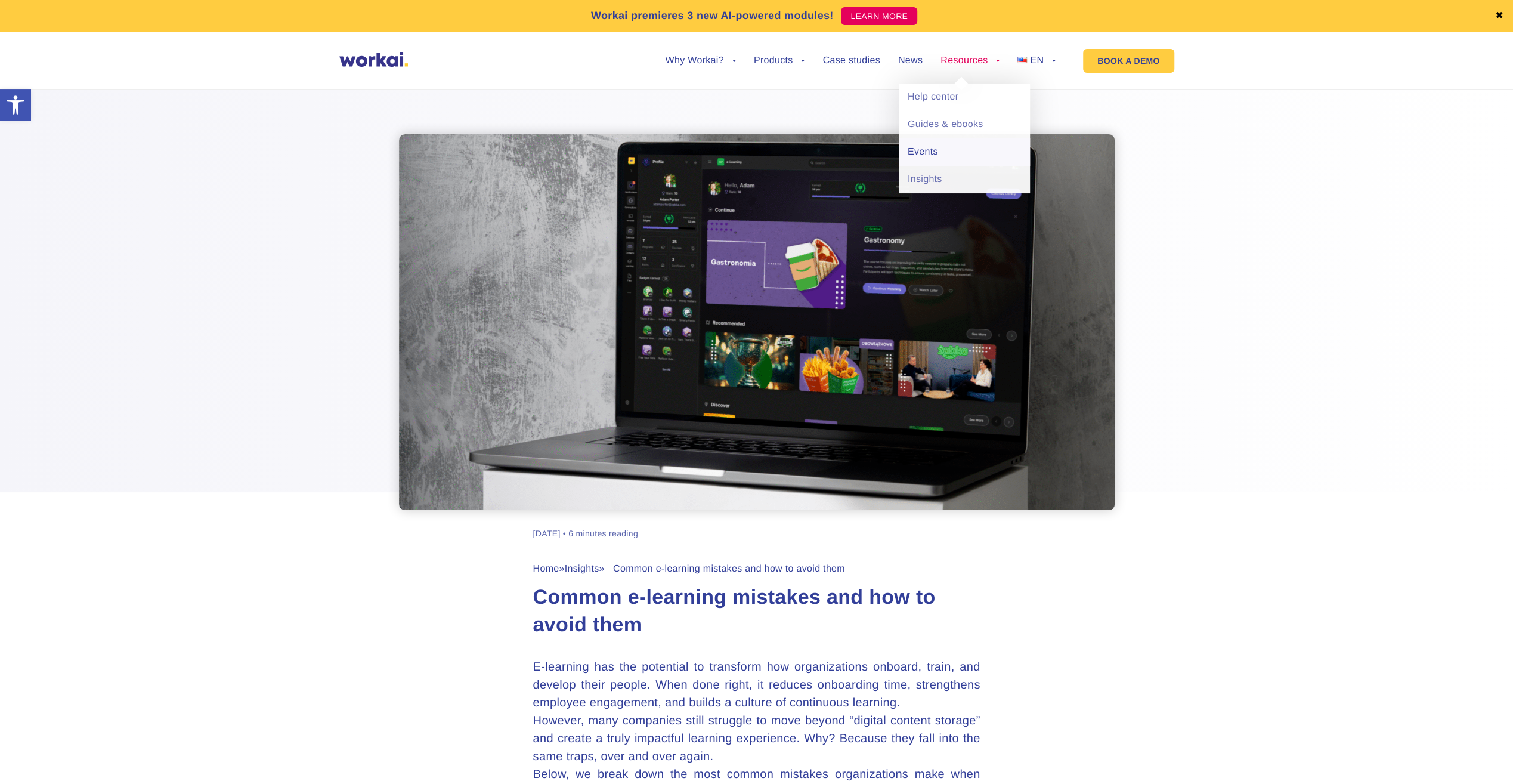
click at [948, 150] on link "Events" at bounding box center [964, 152] width 131 height 27
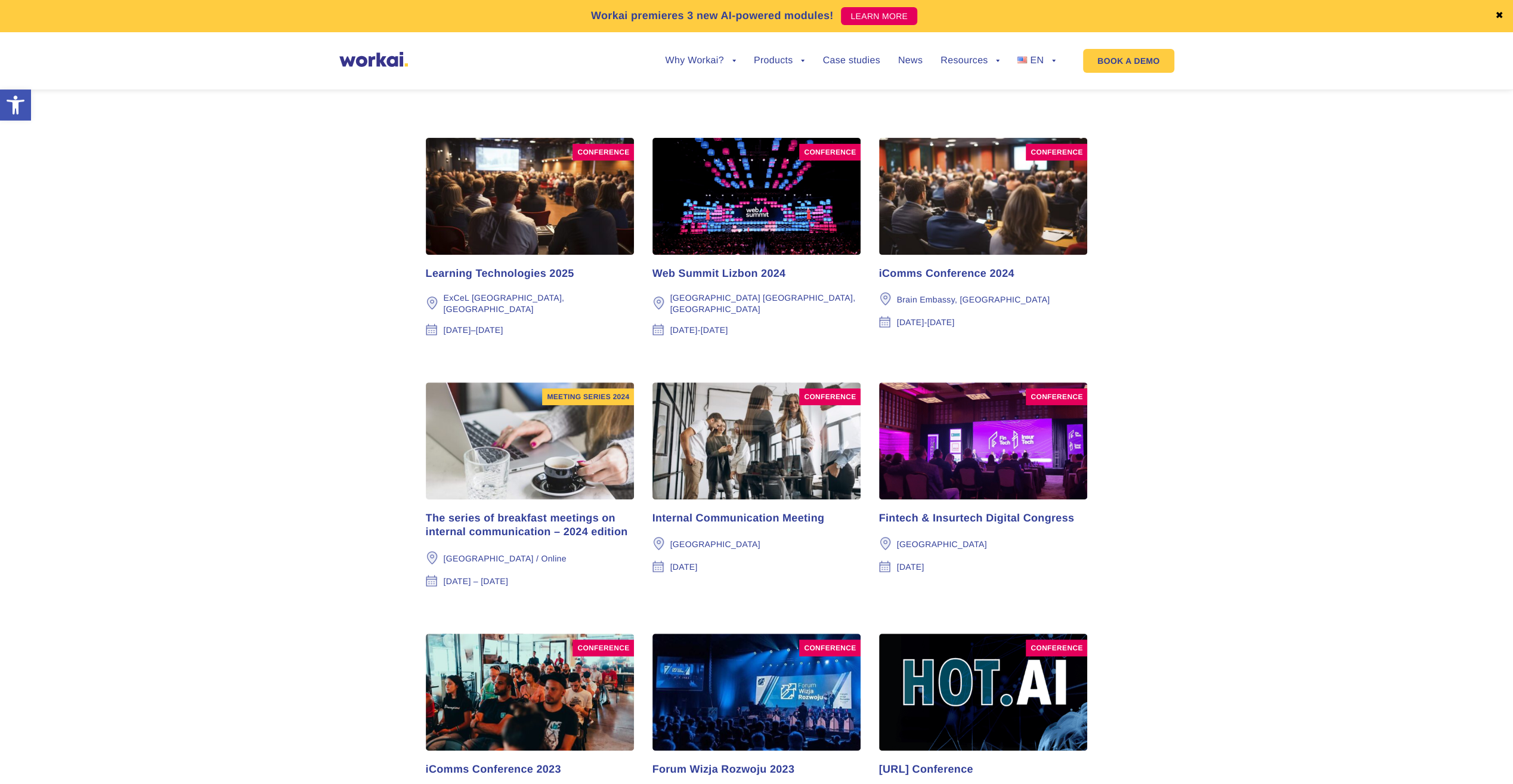
scroll to position [238, 0]
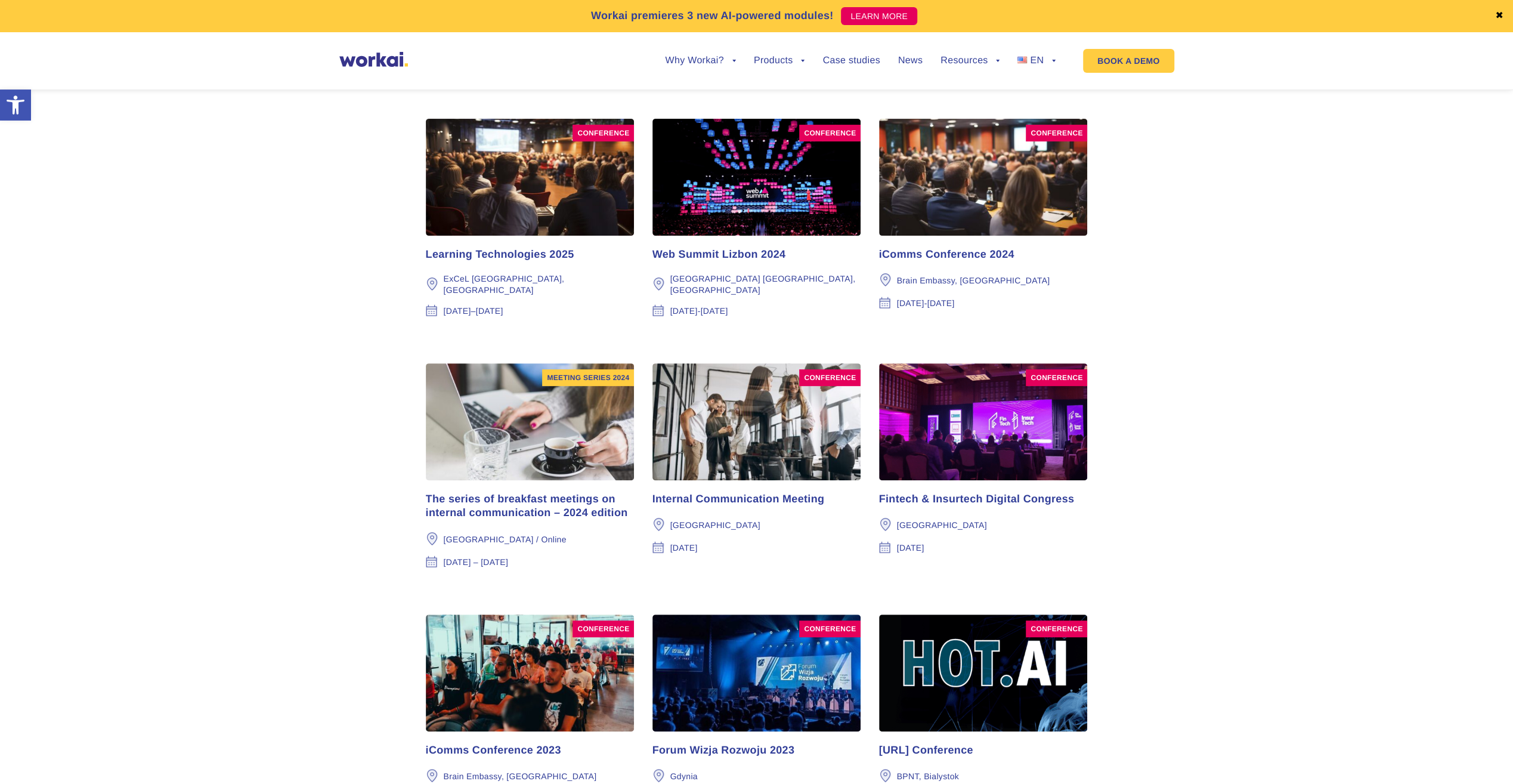
click at [556, 215] on img at bounding box center [530, 177] width 209 height 117
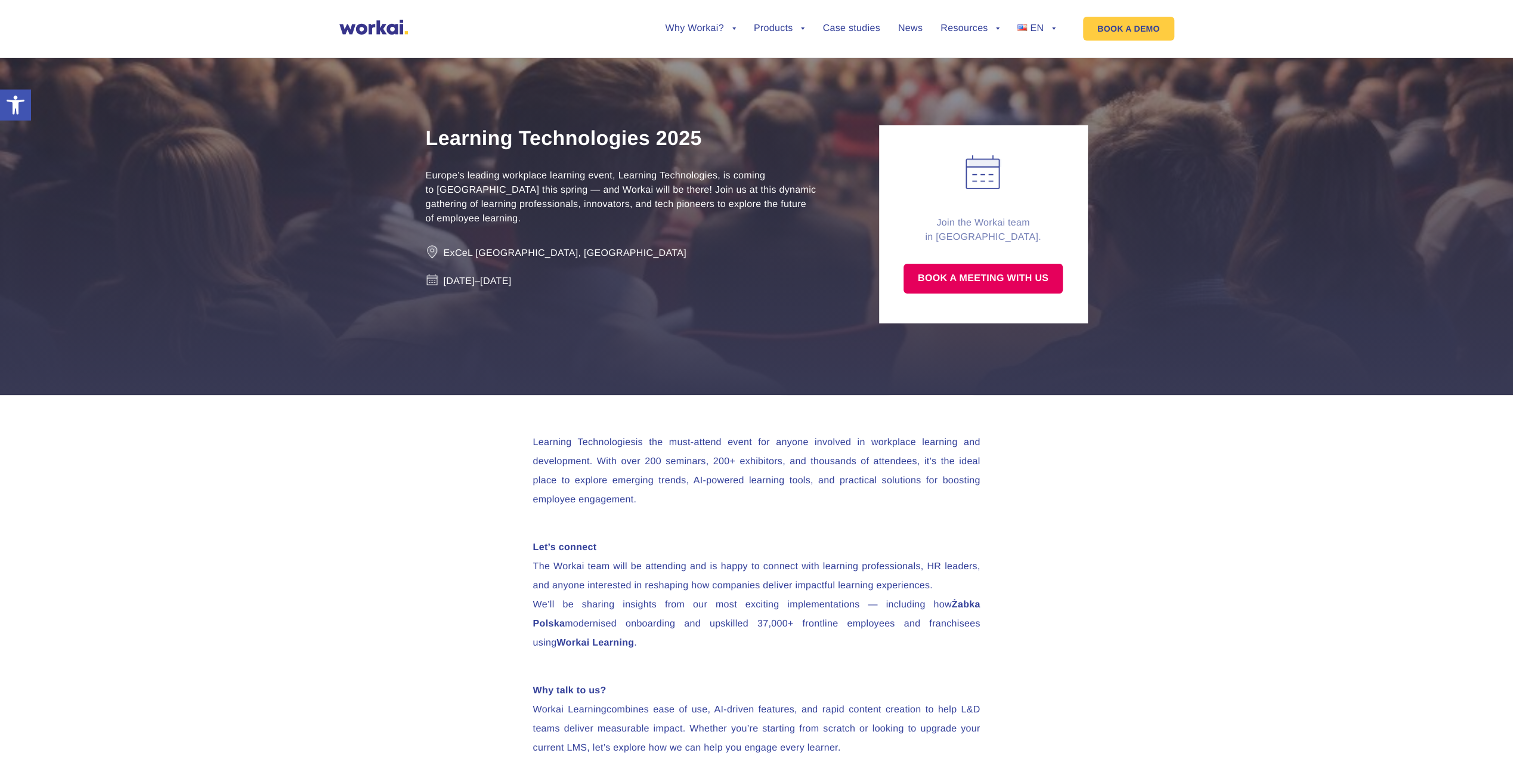
click at [358, 24] on img at bounding box center [374, 26] width 69 height 15
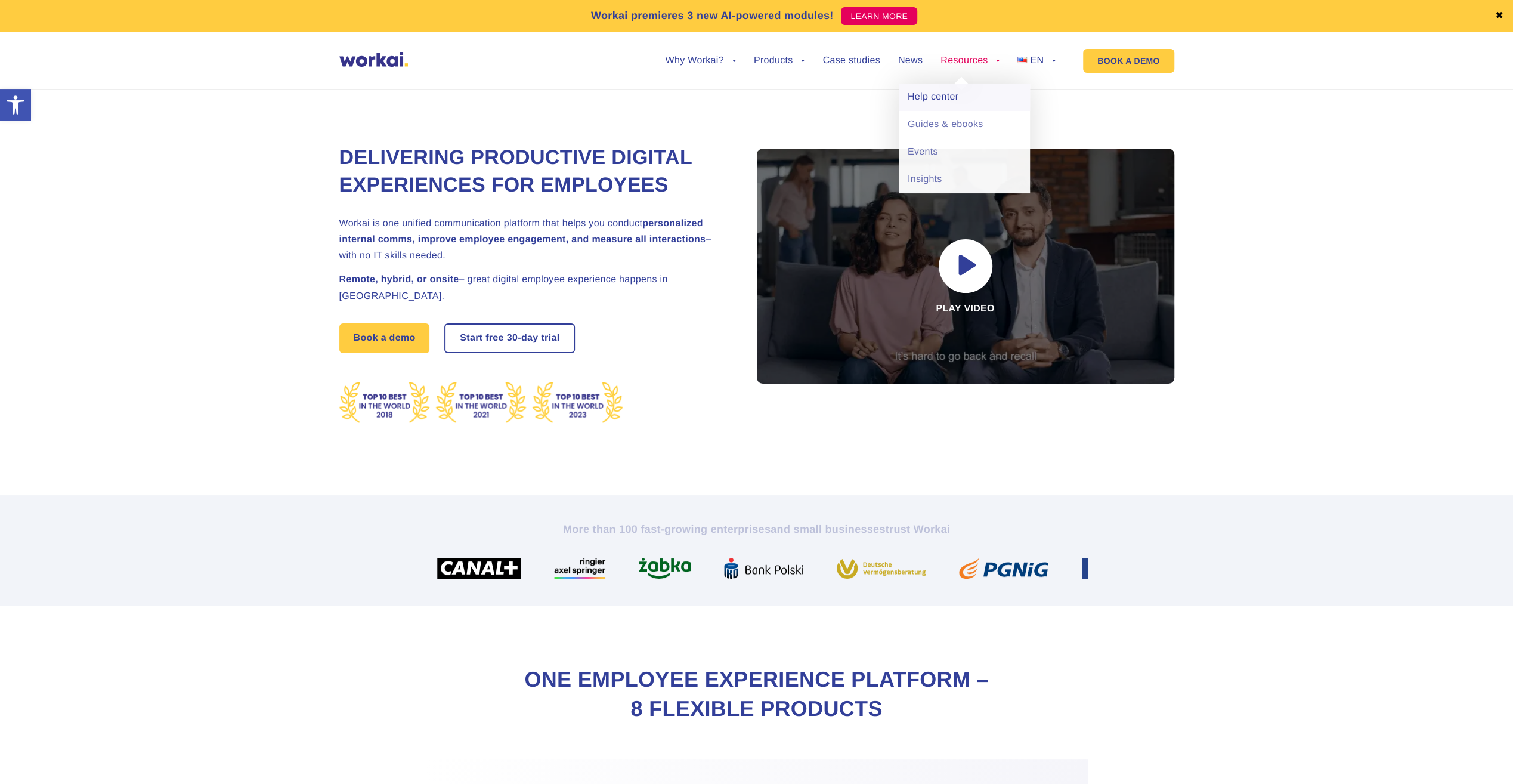
click at [959, 98] on link "Help center" at bounding box center [964, 97] width 131 height 27
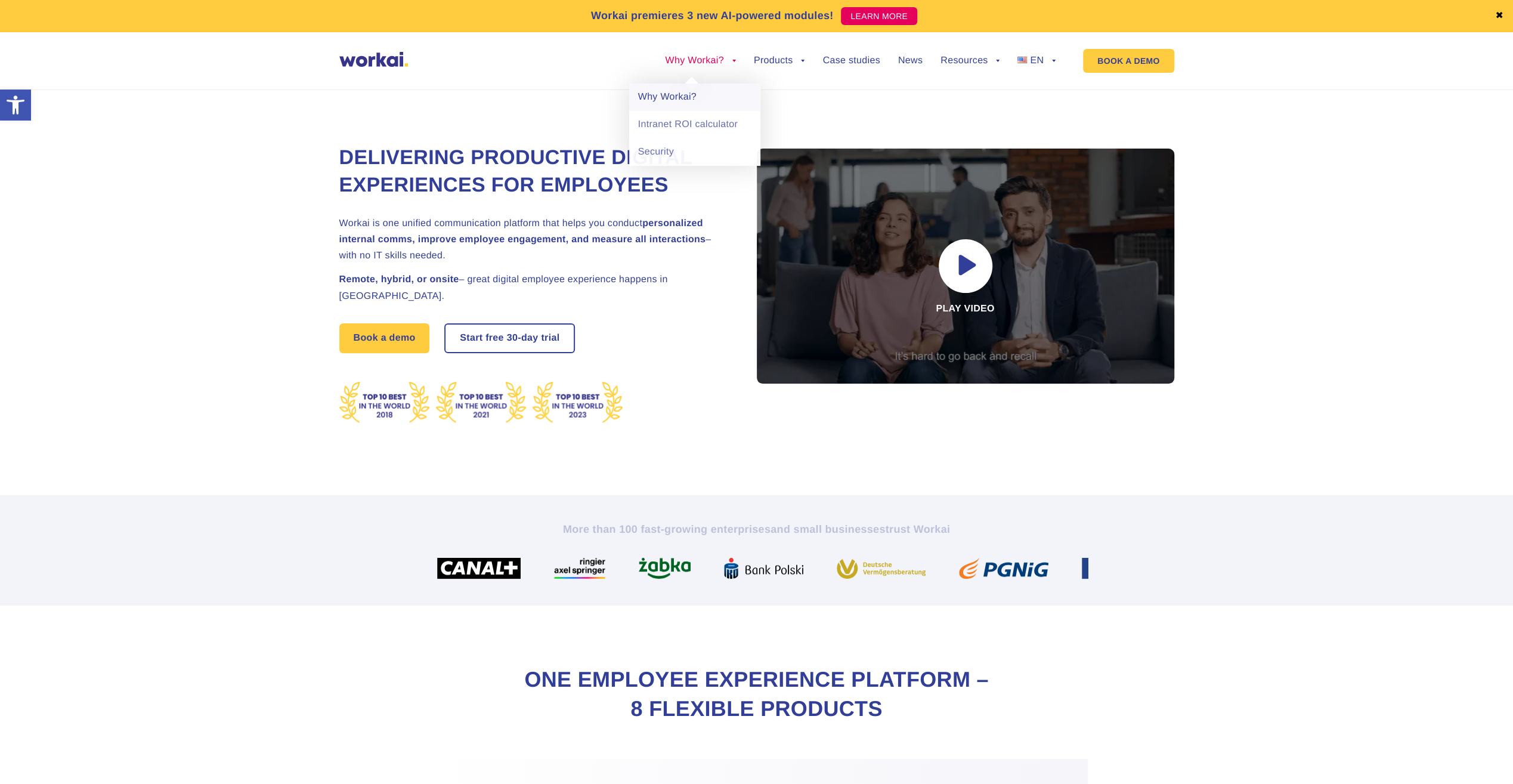
click at [693, 96] on link "Why Workai?" at bounding box center [695, 97] width 131 height 27
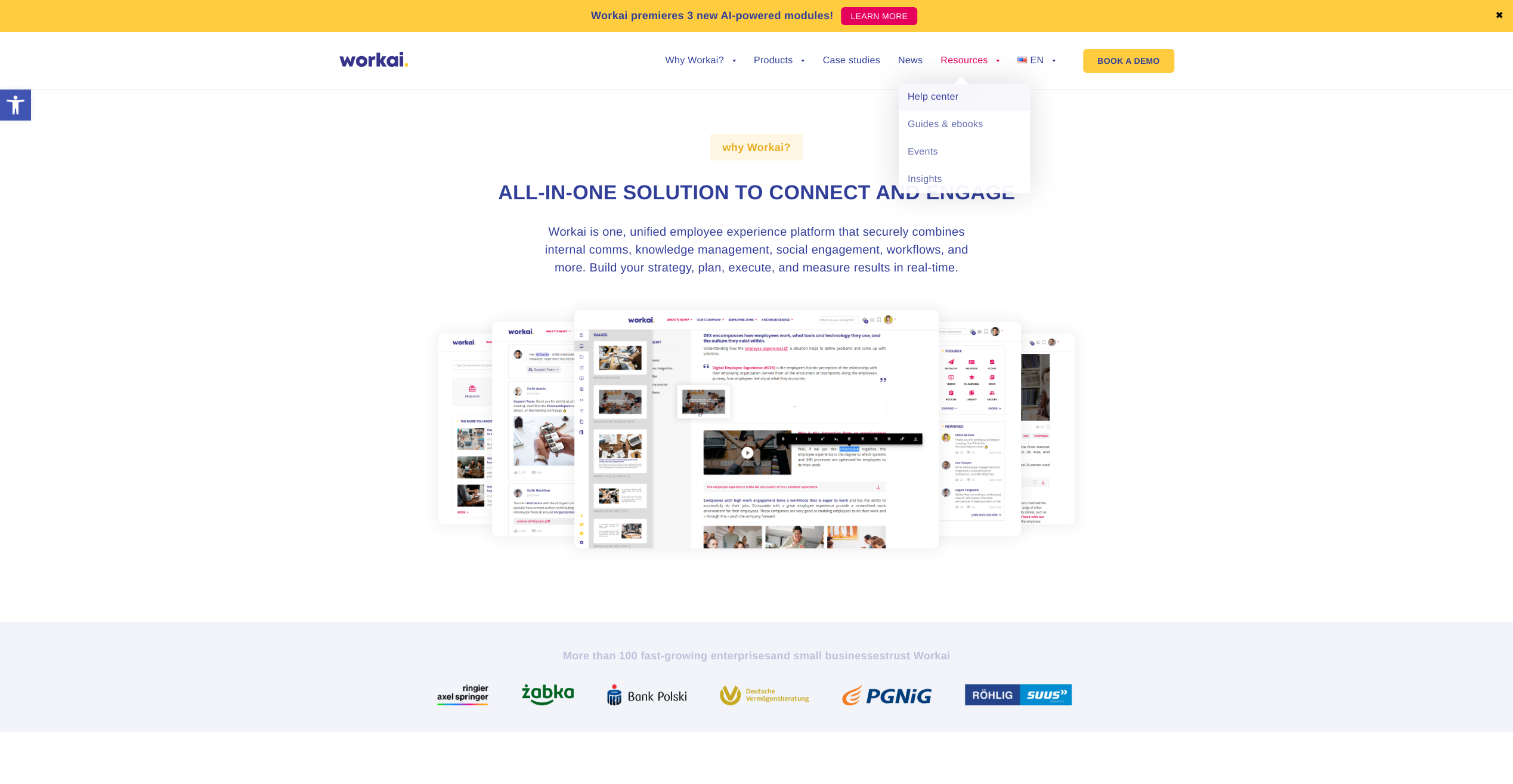
click at [935, 96] on link "Help center" at bounding box center [964, 97] width 131 height 27
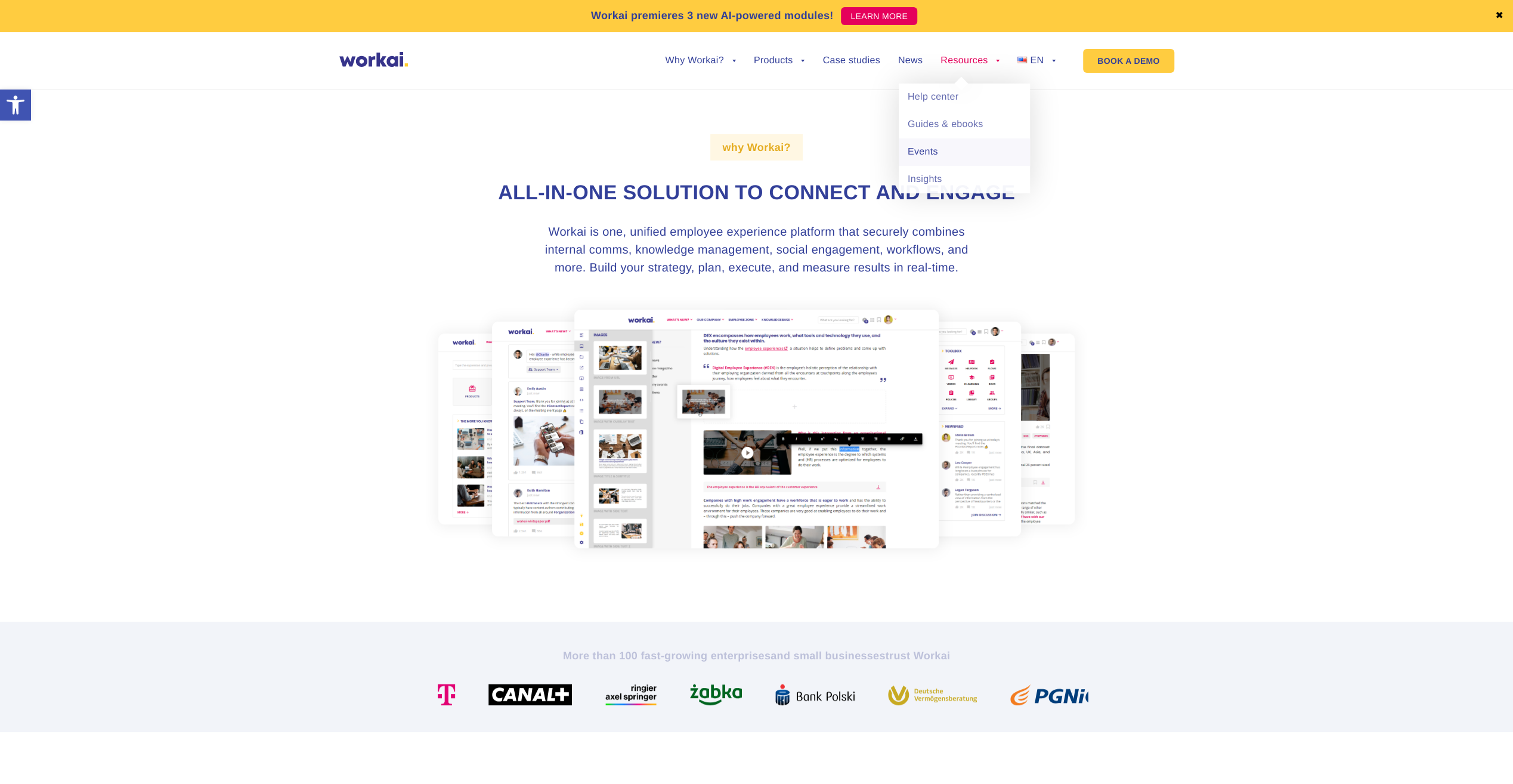
click at [946, 154] on link "Events" at bounding box center [964, 152] width 131 height 27
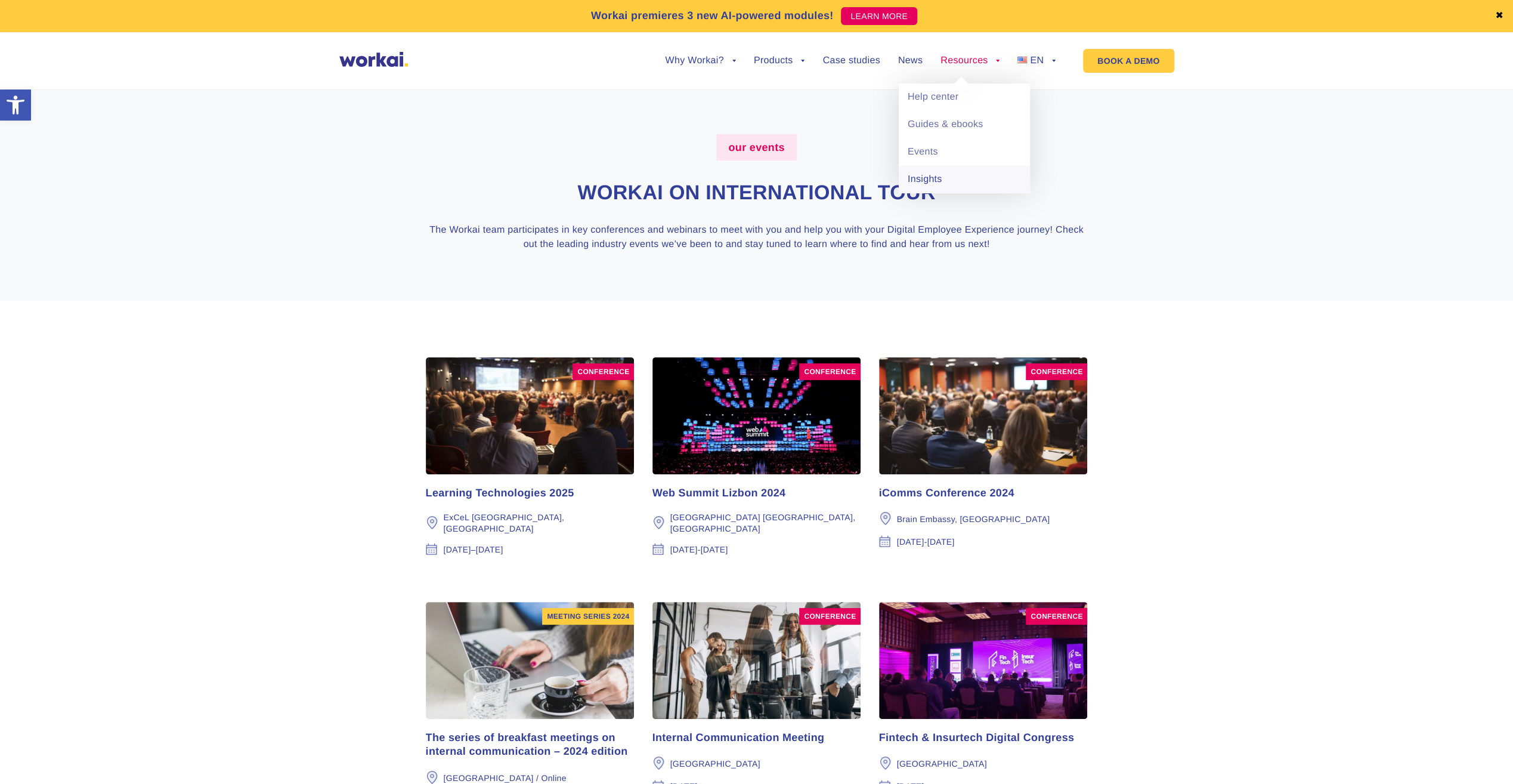
click at [940, 184] on link "Insights" at bounding box center [964, 179] width 131 height 27
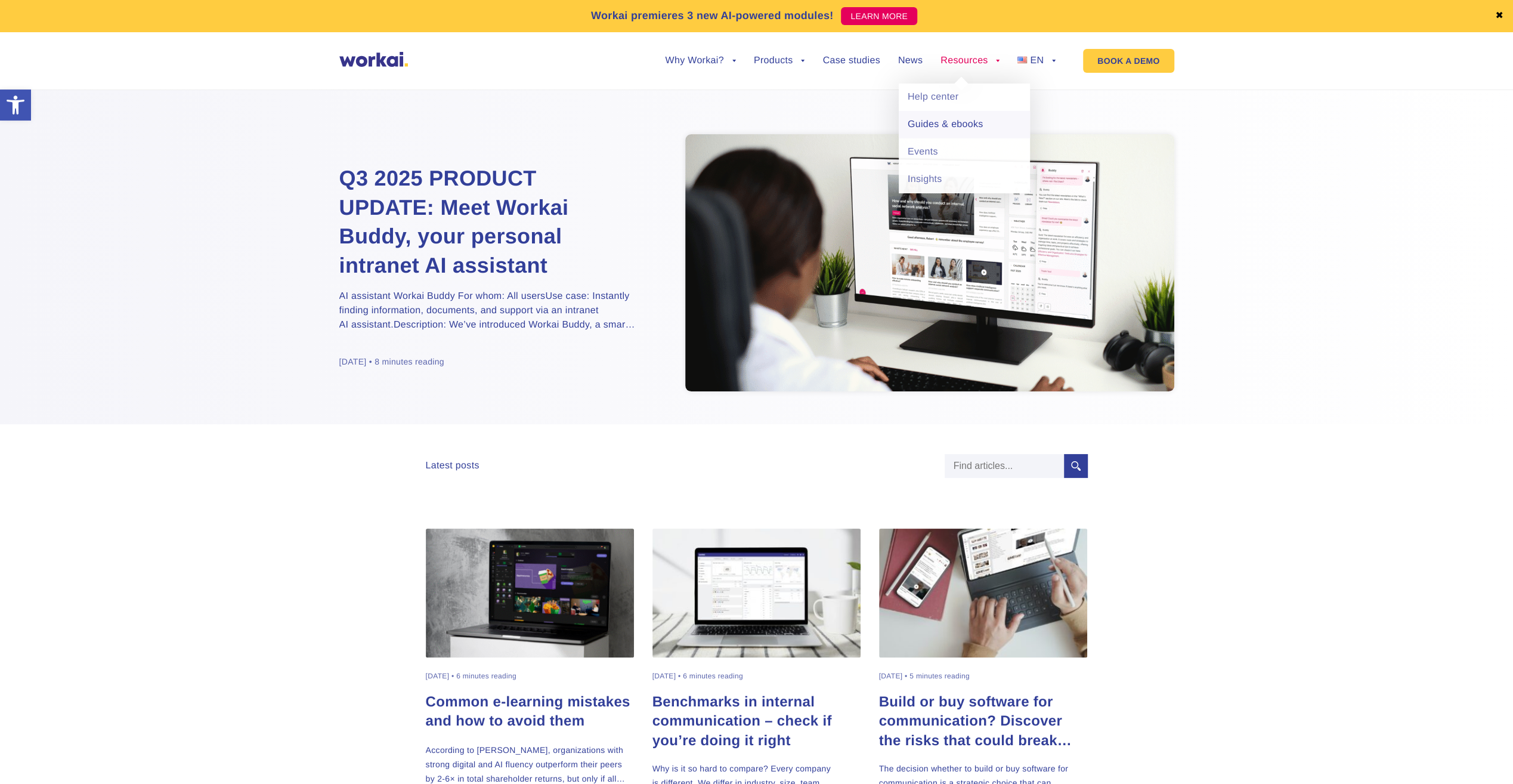
click at [954, 128] on link "Guides & ebooks" at bounding box center [964, 125] width 131 height 27
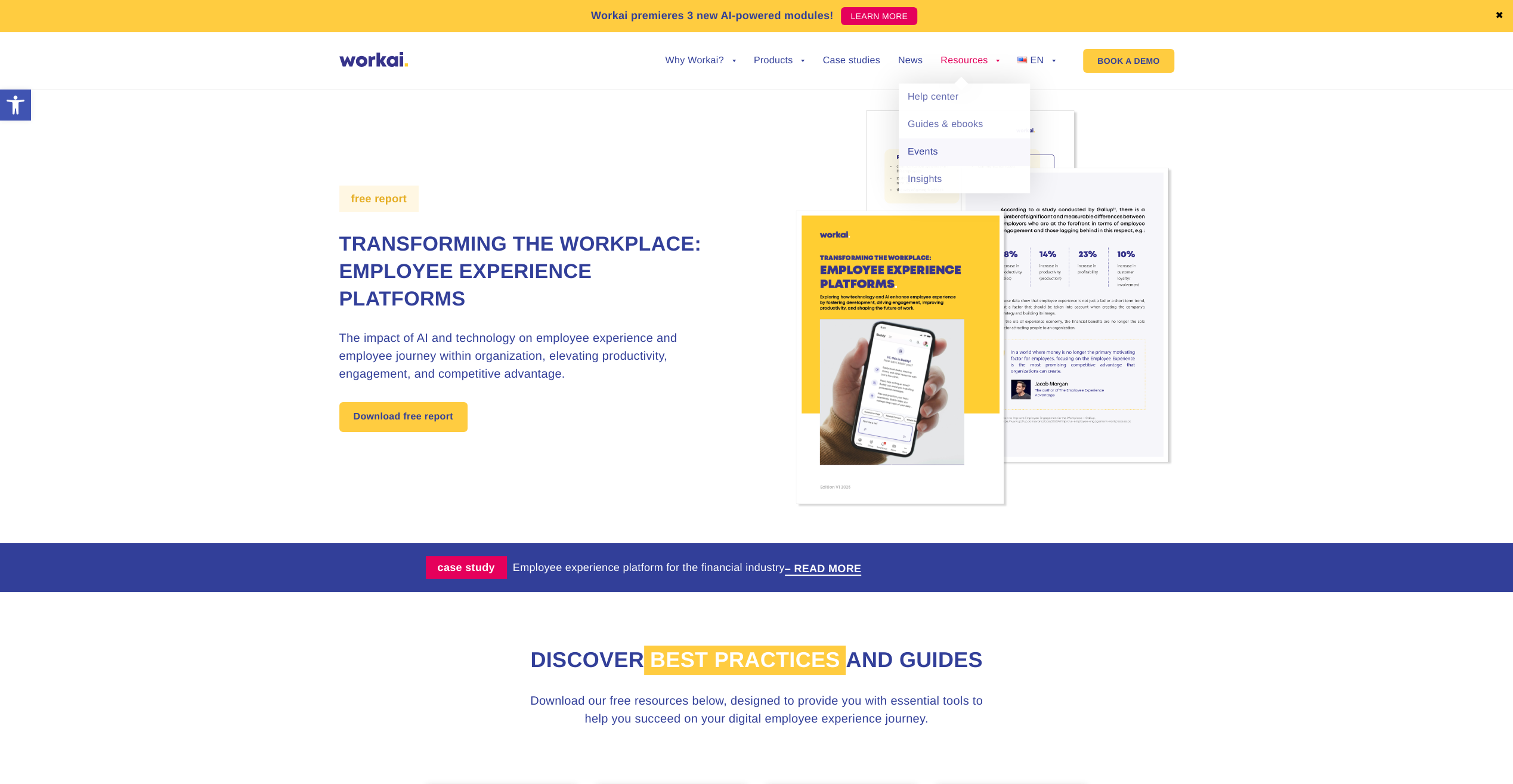
click at [969, 157] on link "Events" at bounding box center [964, 152] width 131 height 27
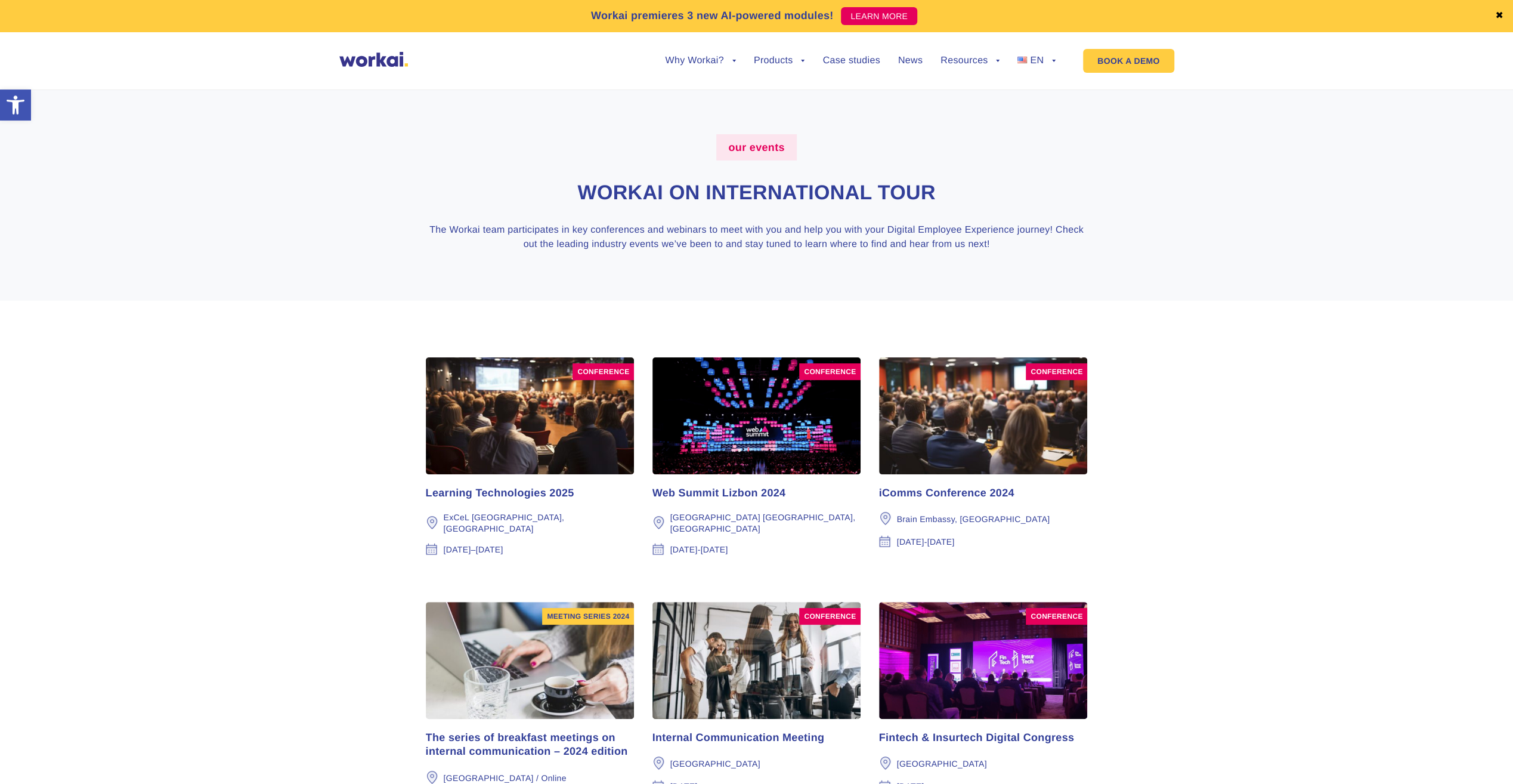
click at [395, 62] on img at bounding box center [374, 58] width 69 height 15
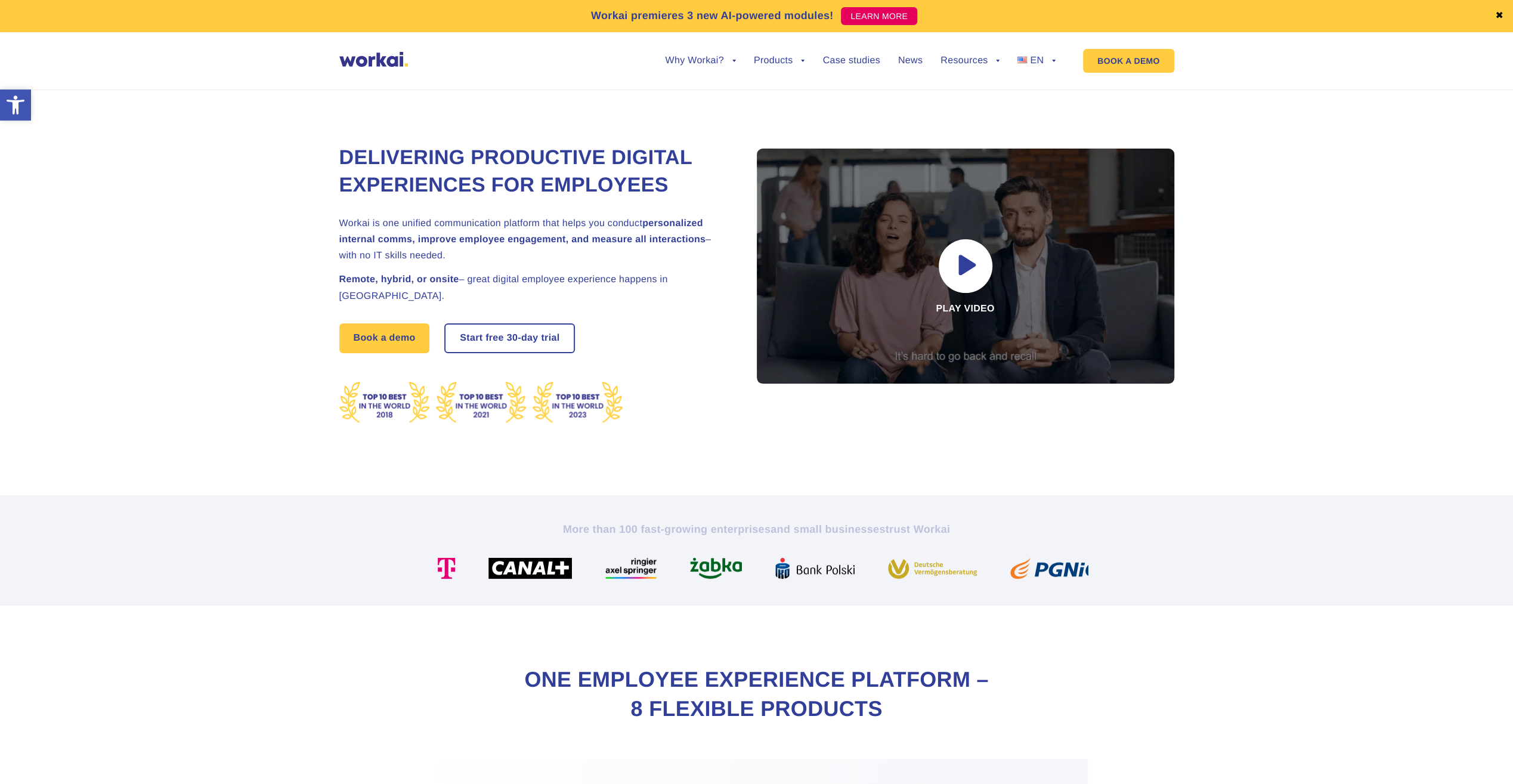
click at [19, 101] on icon at bounding box center [16, 104] width 18 height 18
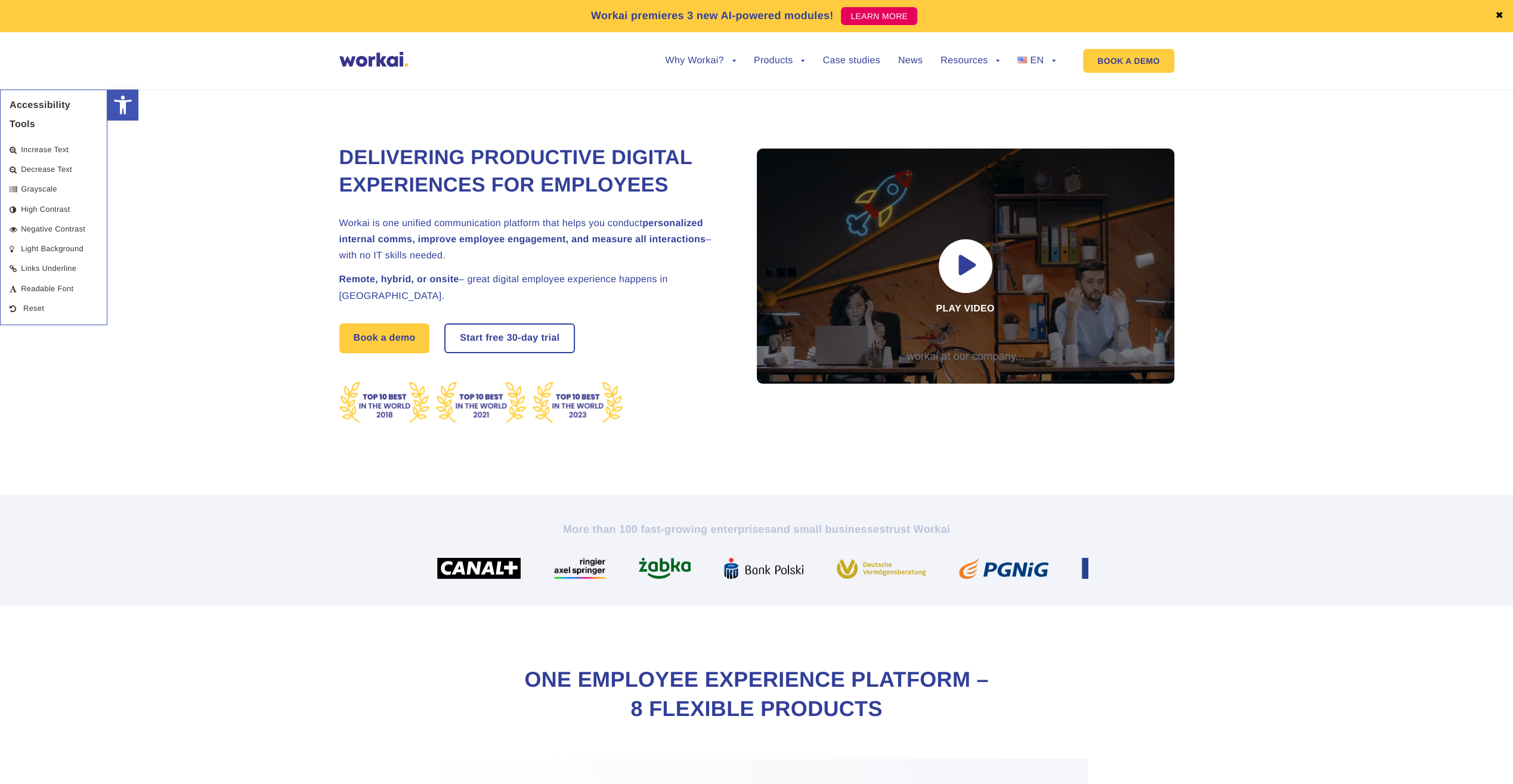
click at [60, 169] on span "Decrease Text" at bounding box center [46, 168] width 52 height 9
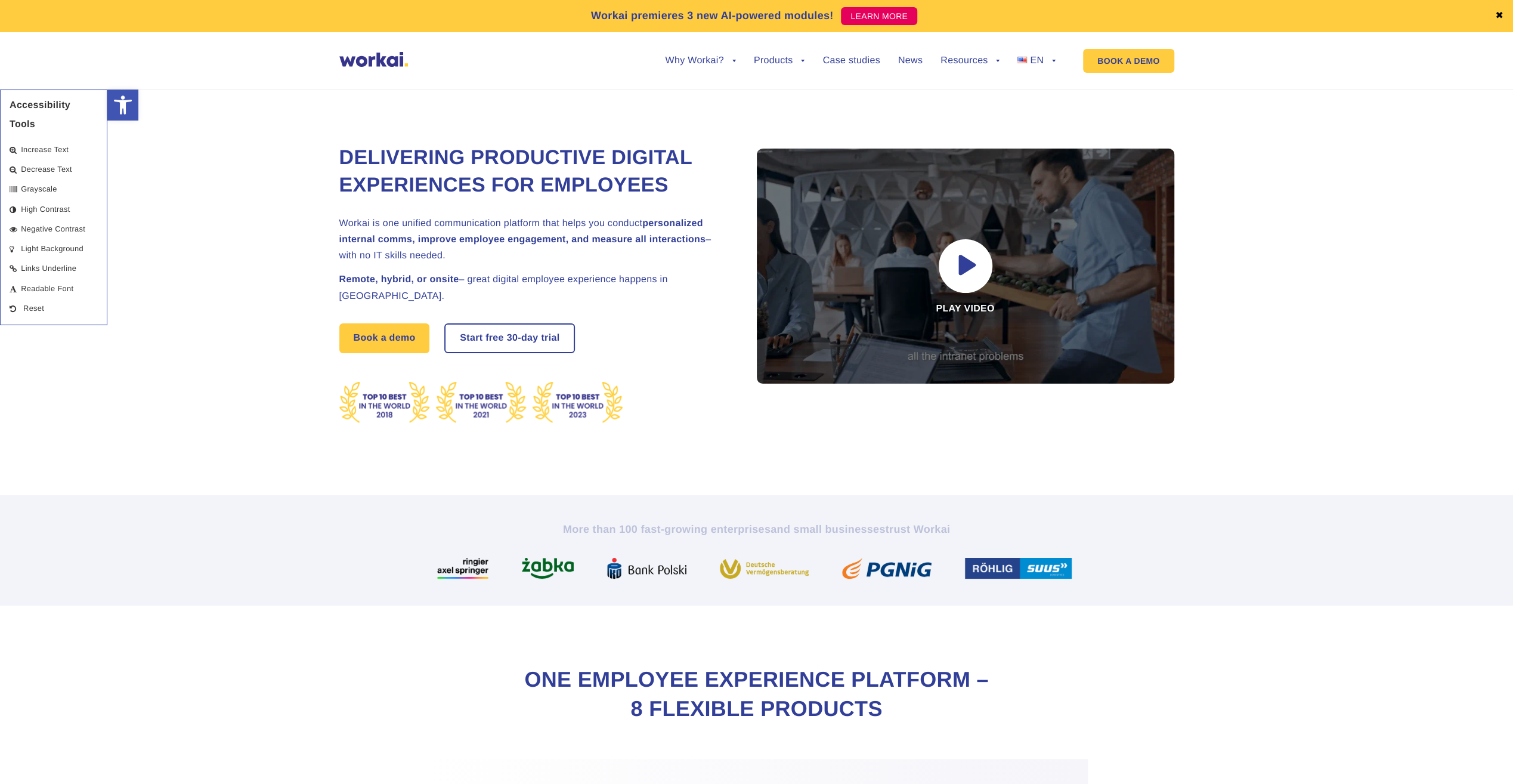
click at [50, 152] on span "Increase Text" at bounding box center [44, 149] width 48 height 9
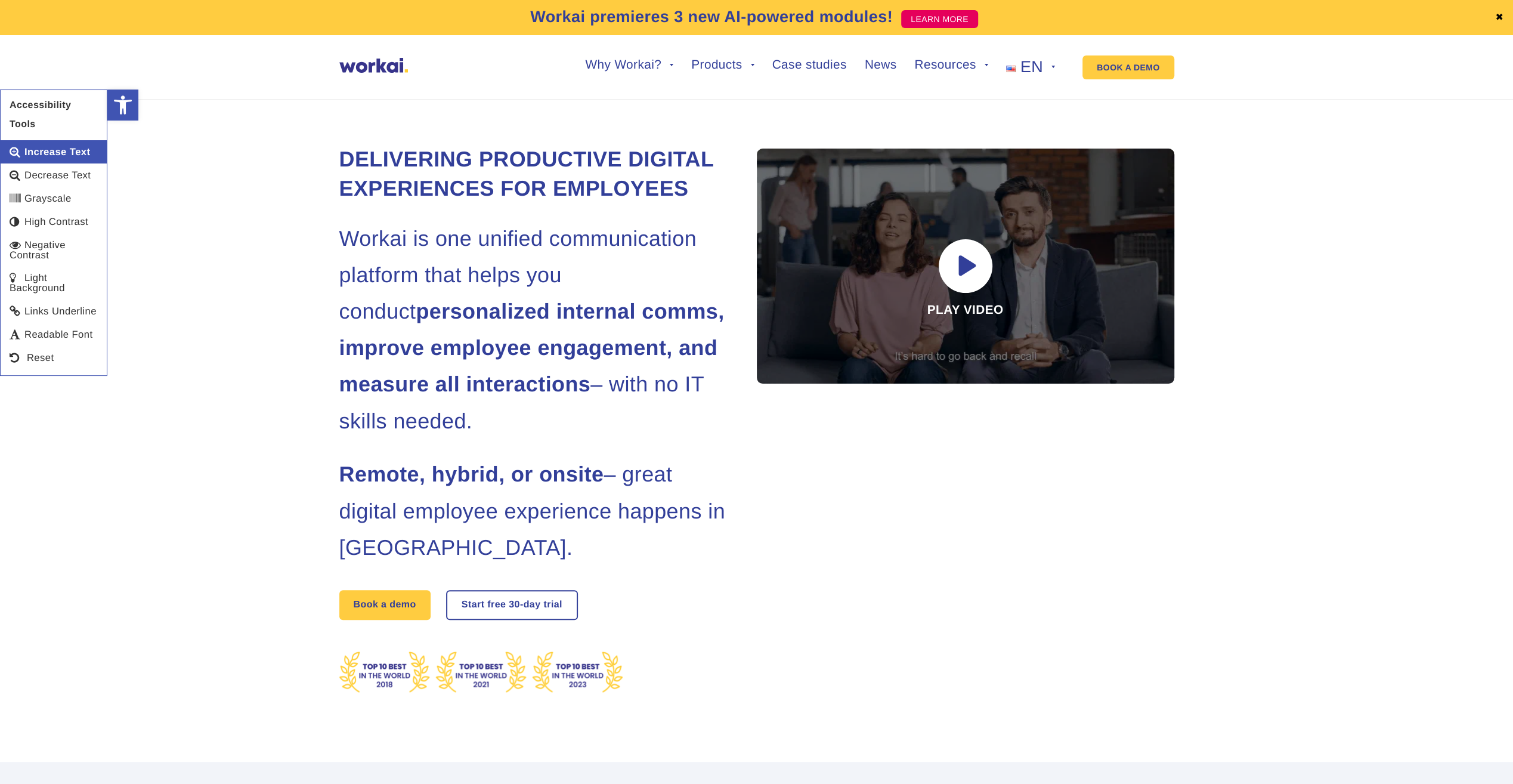
click at [50, 152] on span "Increase Text" at bounding box center [56, 152] width 65 height 12
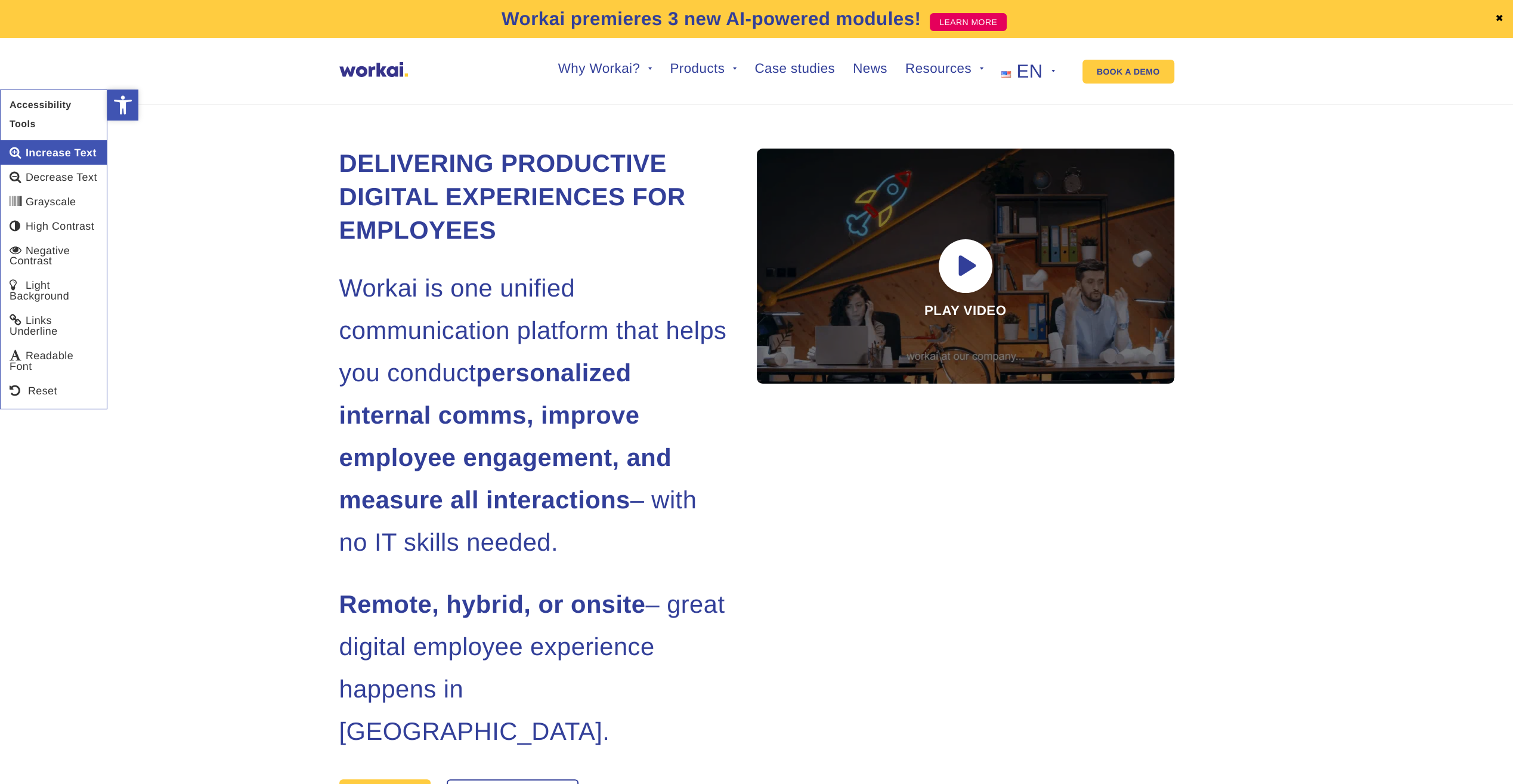
click at [118, 102] on icon "Accessibility Tools" at bounding box center [123, 105] width 19 height 19
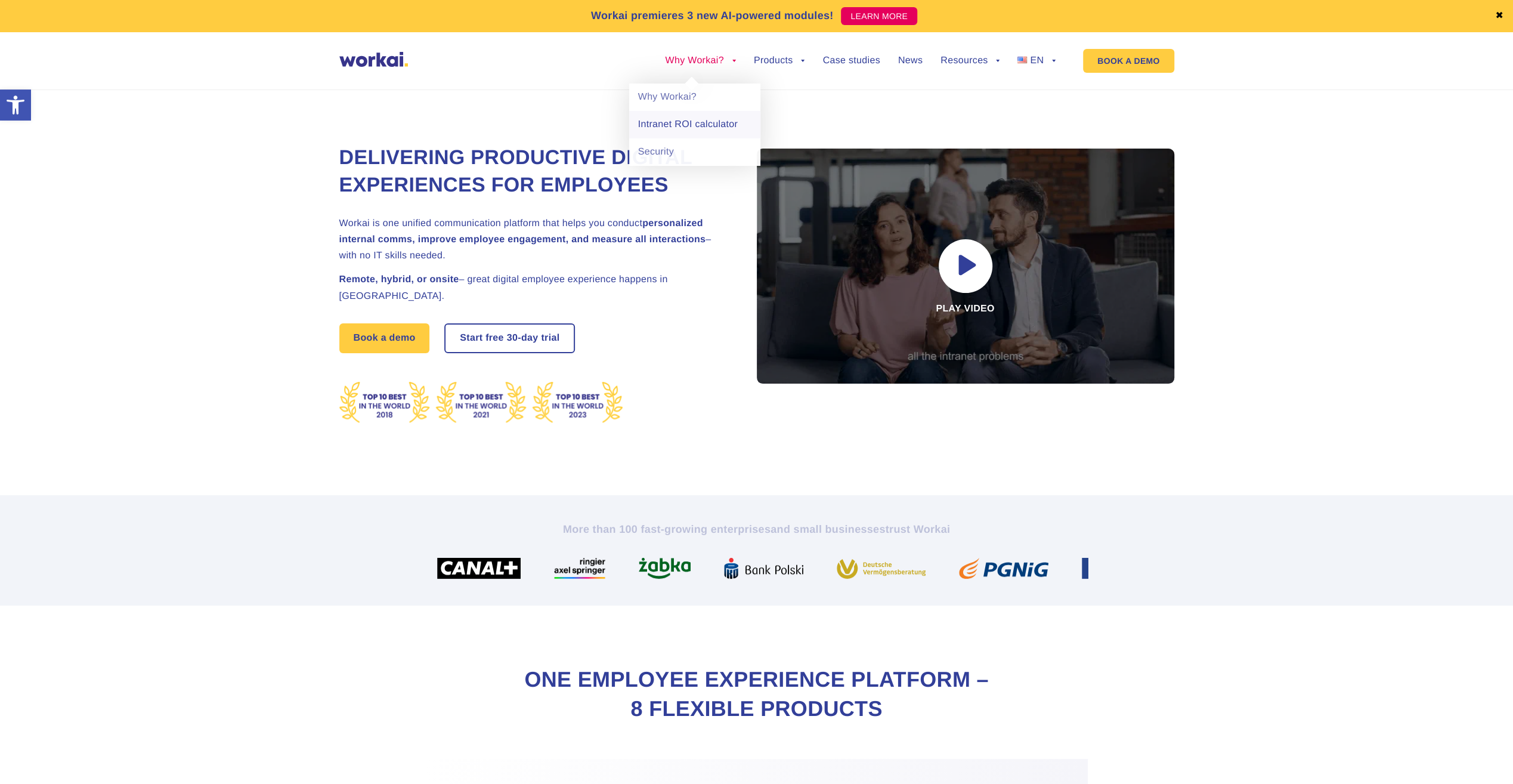
click at [698, 127] on link "Intranet ROI calculator" at bounding box center [695, 125] width 131 height 27
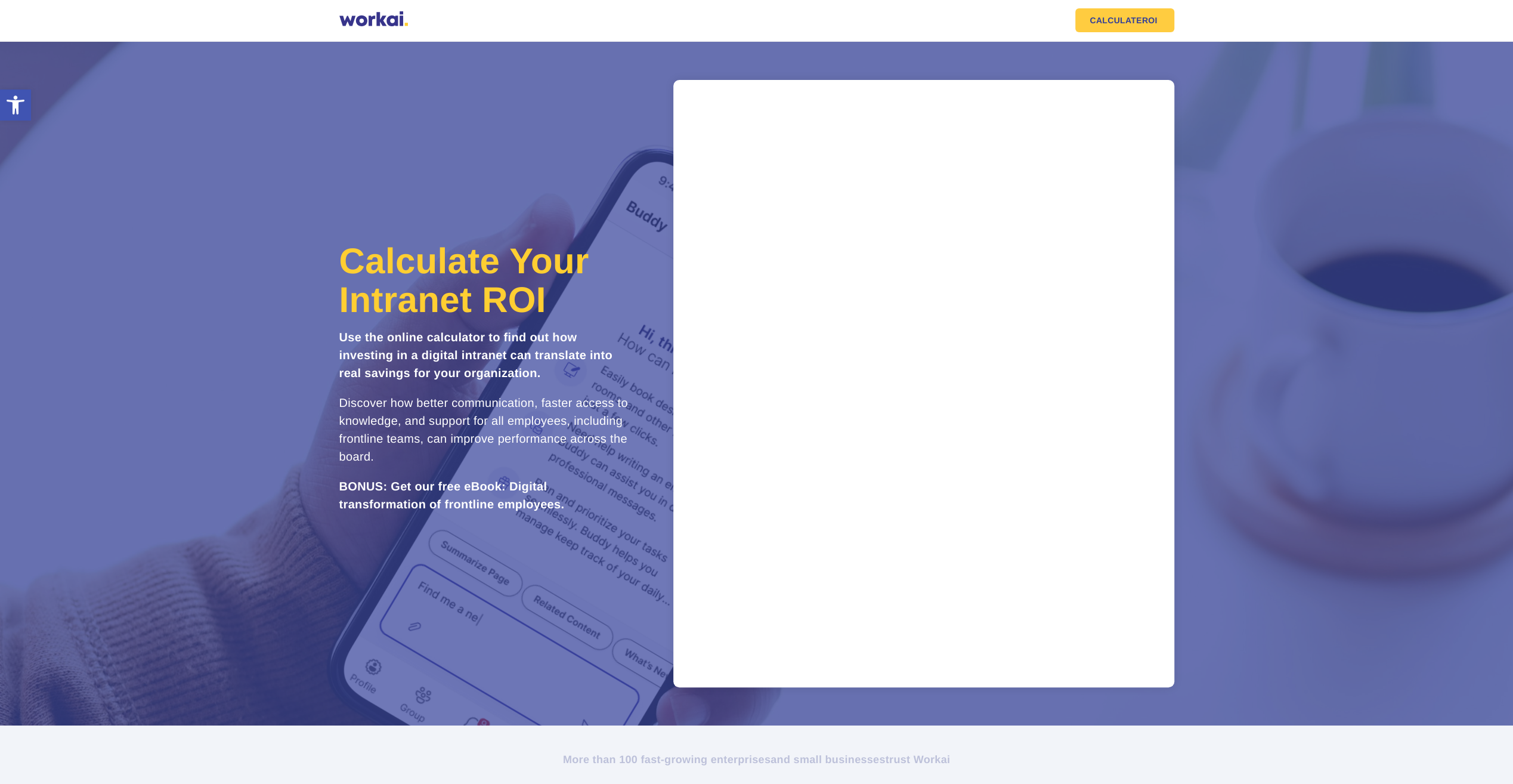
click at [458, 190] on div "Calculate Your Intranet ROI Use the online calculator to find out how investing…" at bounding box center [757, 383] width 835 height 607
click at [344, 22] on div at bounding box center [374, 20] width 69 height 18
click at [369, 20] on div at bounding box center [374, 20] width 69 height 18
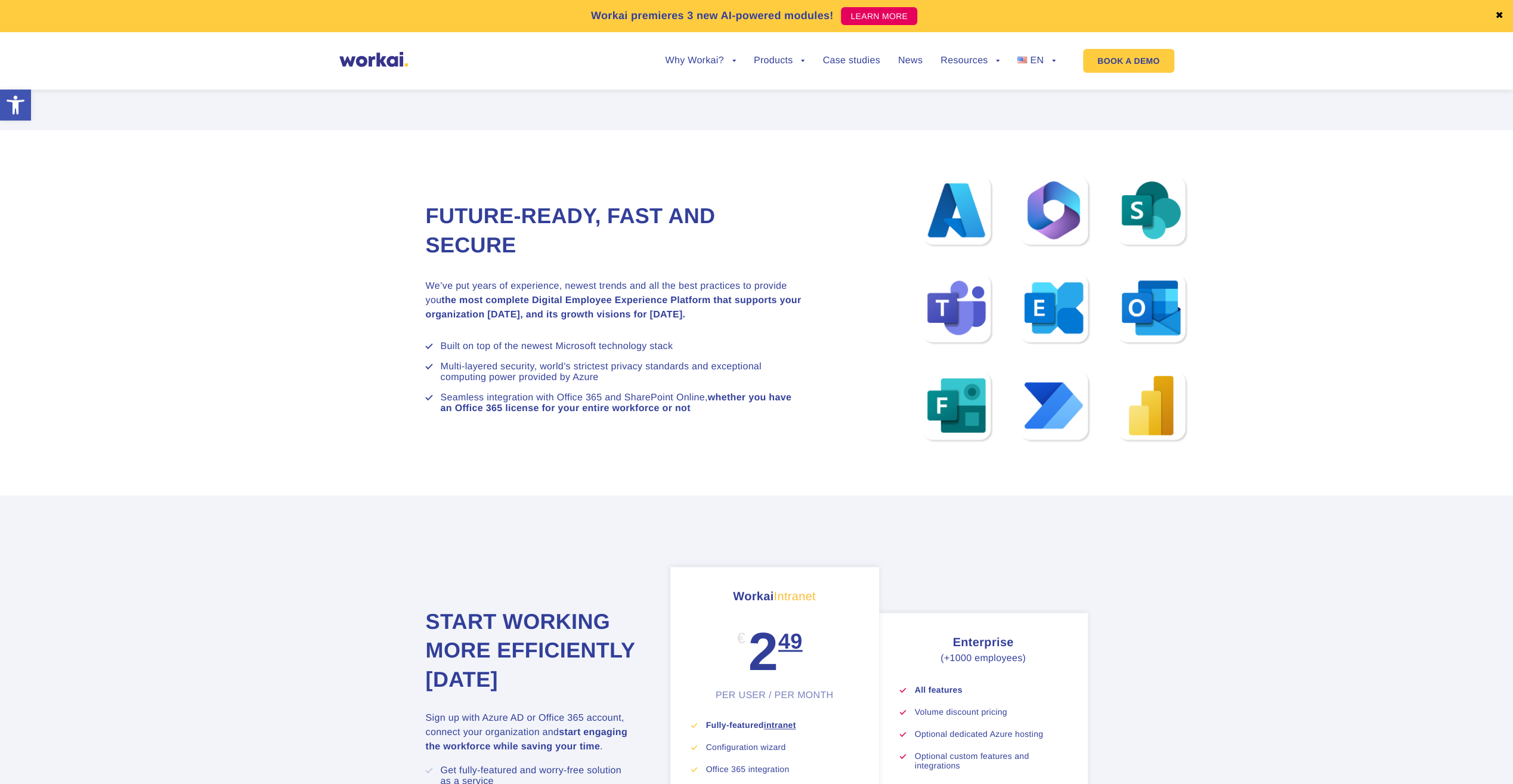
scroll to position [7172, 0]
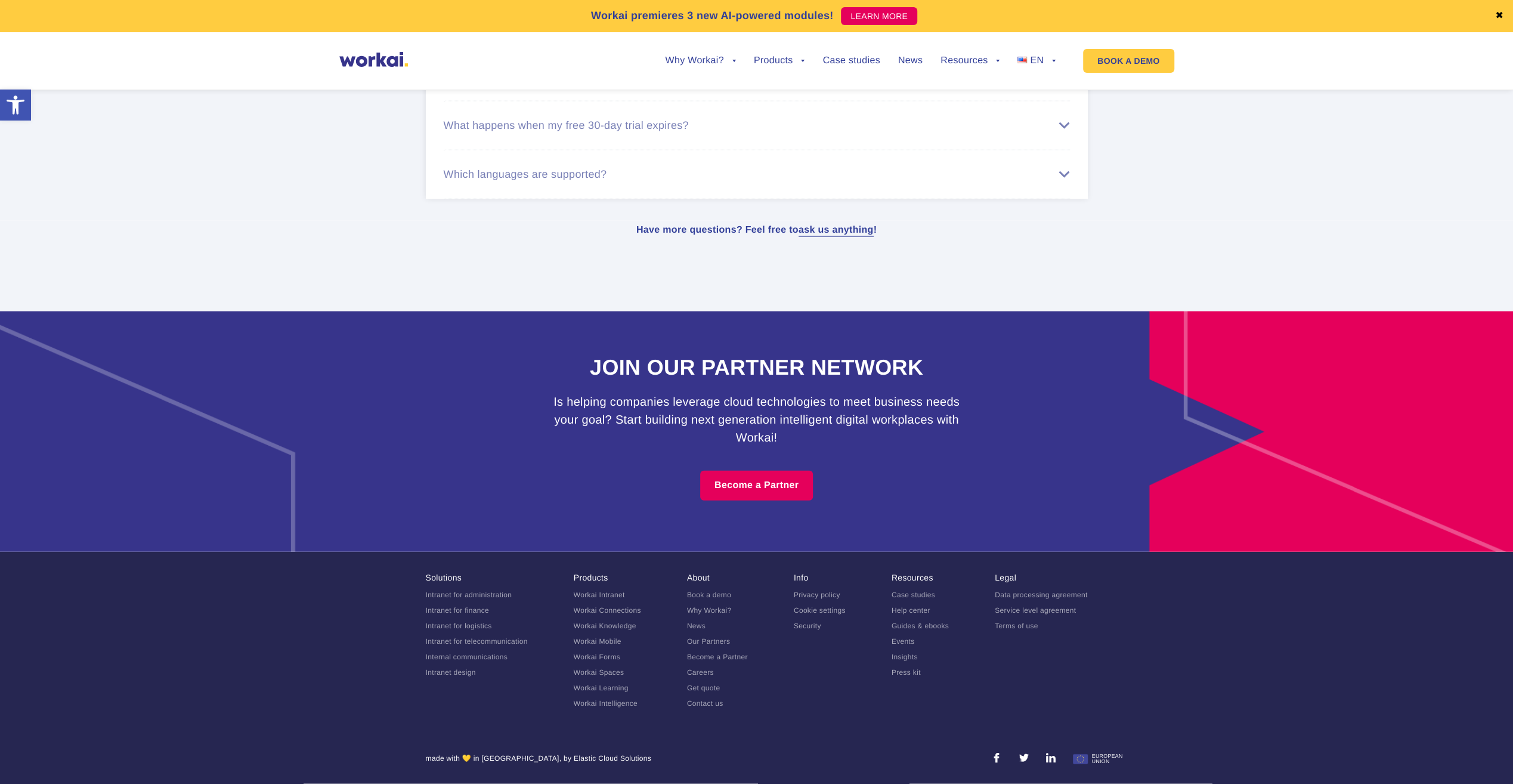
click at [1035, 184] on li "Which languages are supported? You can currently use Workai in Polish, English,…" at bounding box center [757, 175] width 627 height 49
click at [1063, 174] on div "Which languages are supported?" at bounding box center [757, 174] width 627 height 13
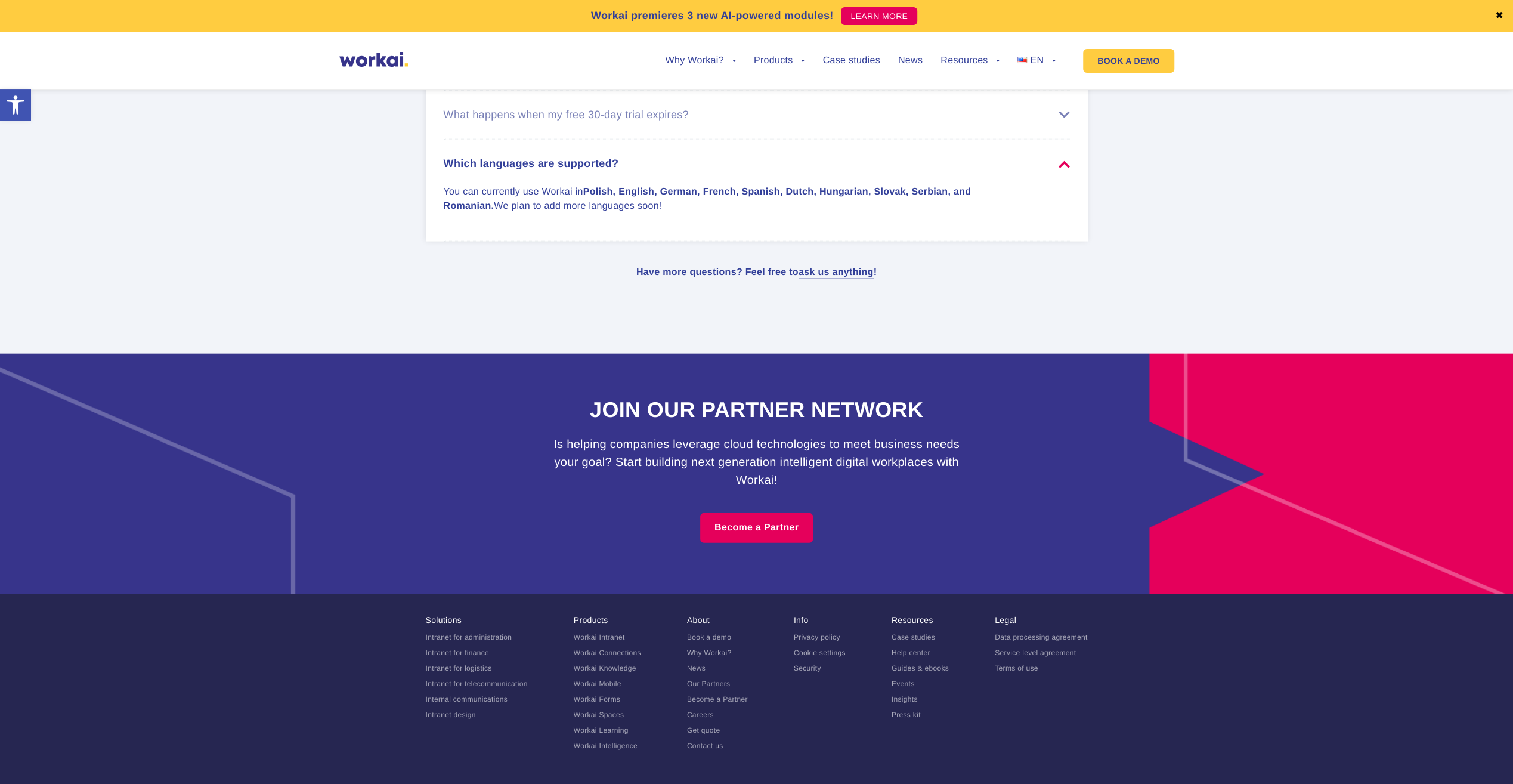
scroll to position [7106, 0]
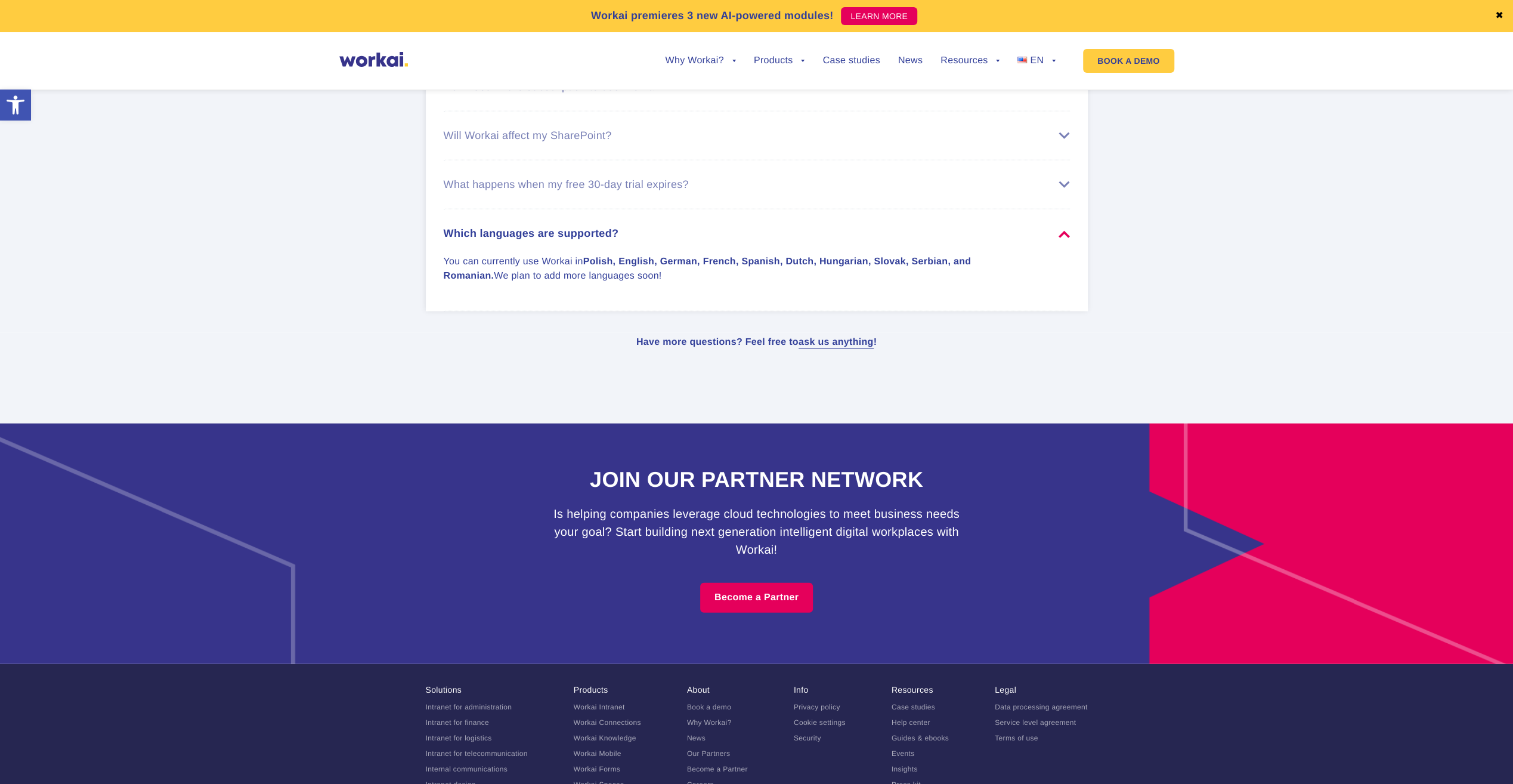
click at [1064, 191] on div "What happens when my free 30-day trial expires?" at bounding box center [757, 184] width 627 height 13
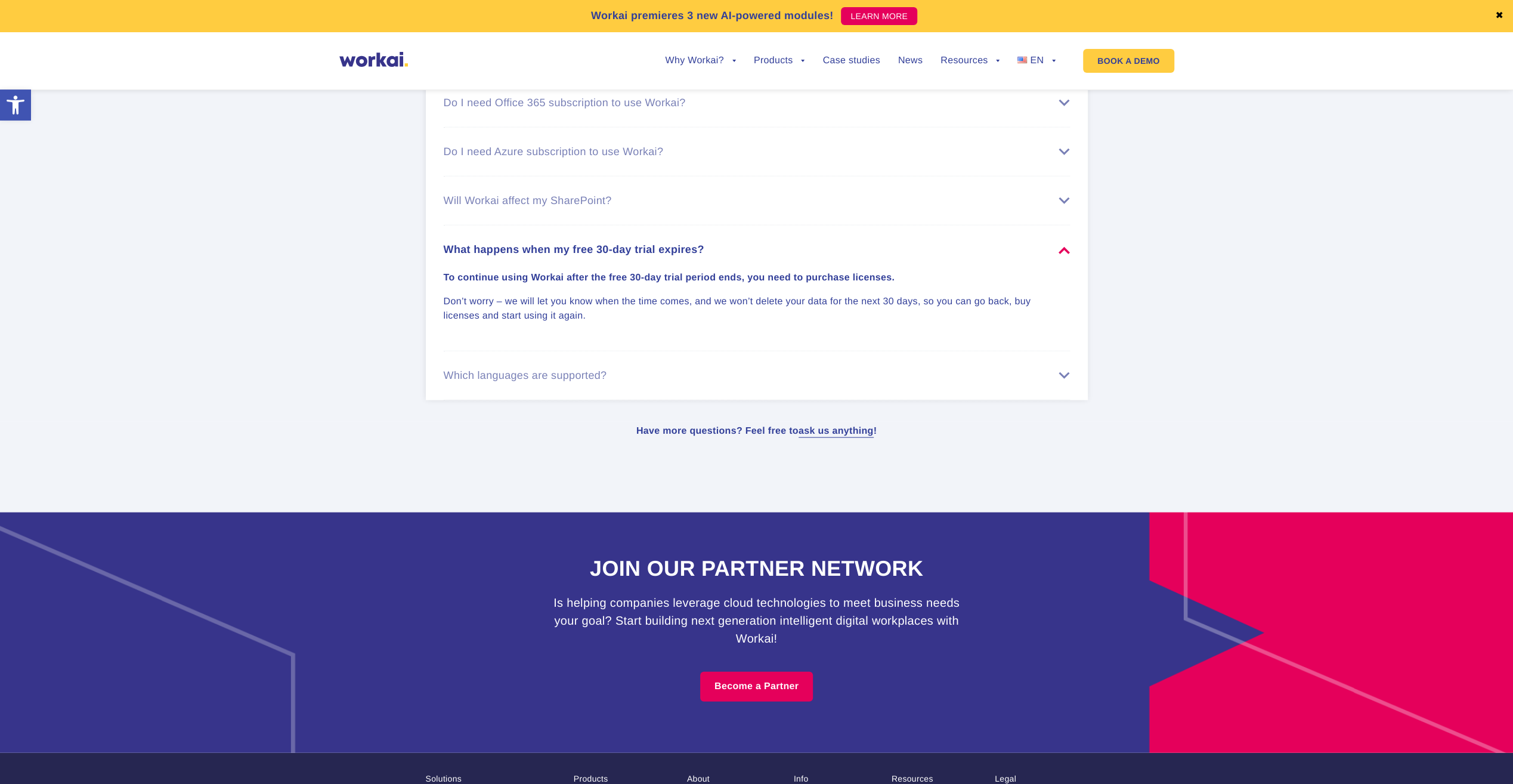
scroll to position [6986, 0]
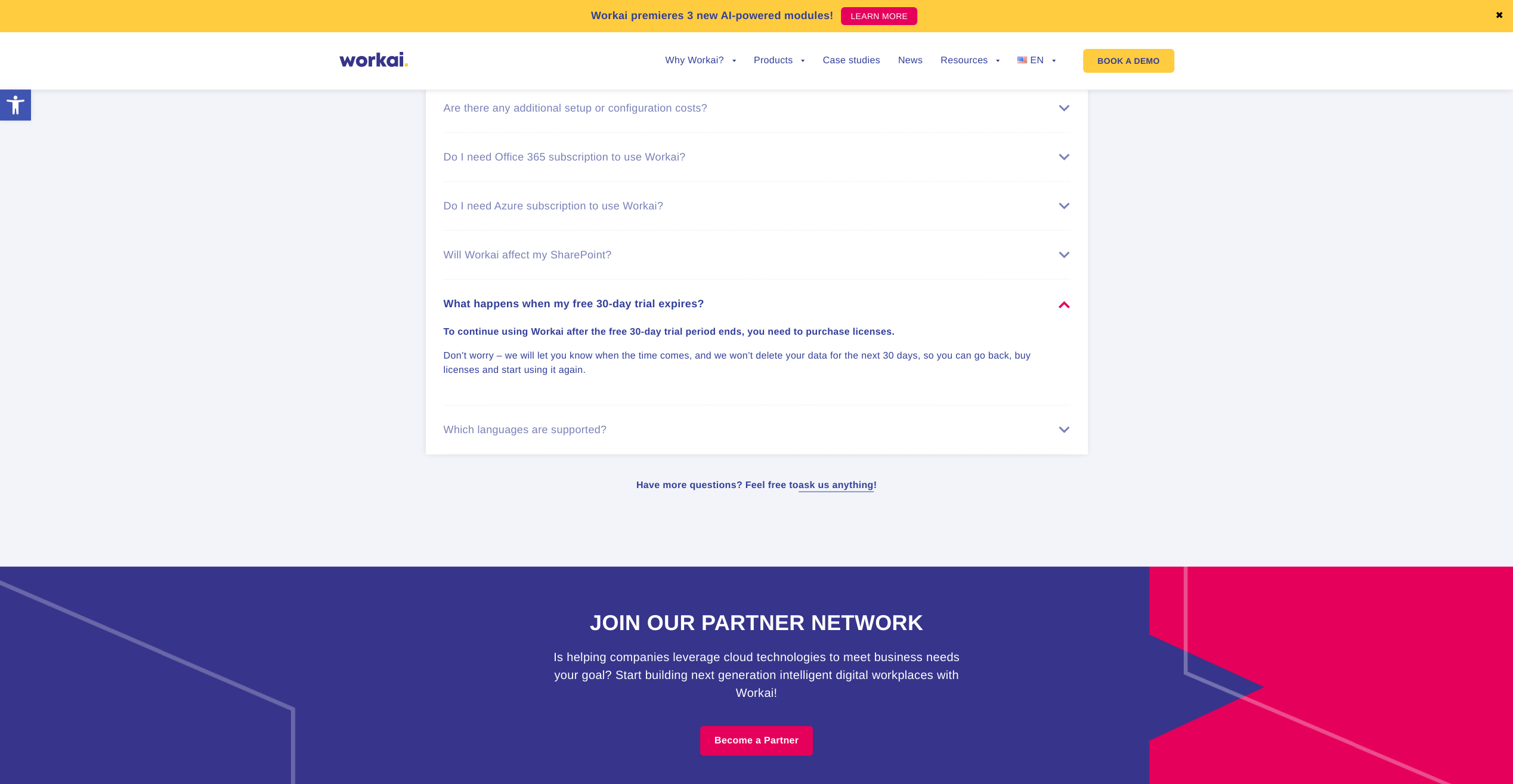
click at [1062, 262] on div "Will Workai affect my SharePoint?" at bounding box center [757, 255] width 627 height 13
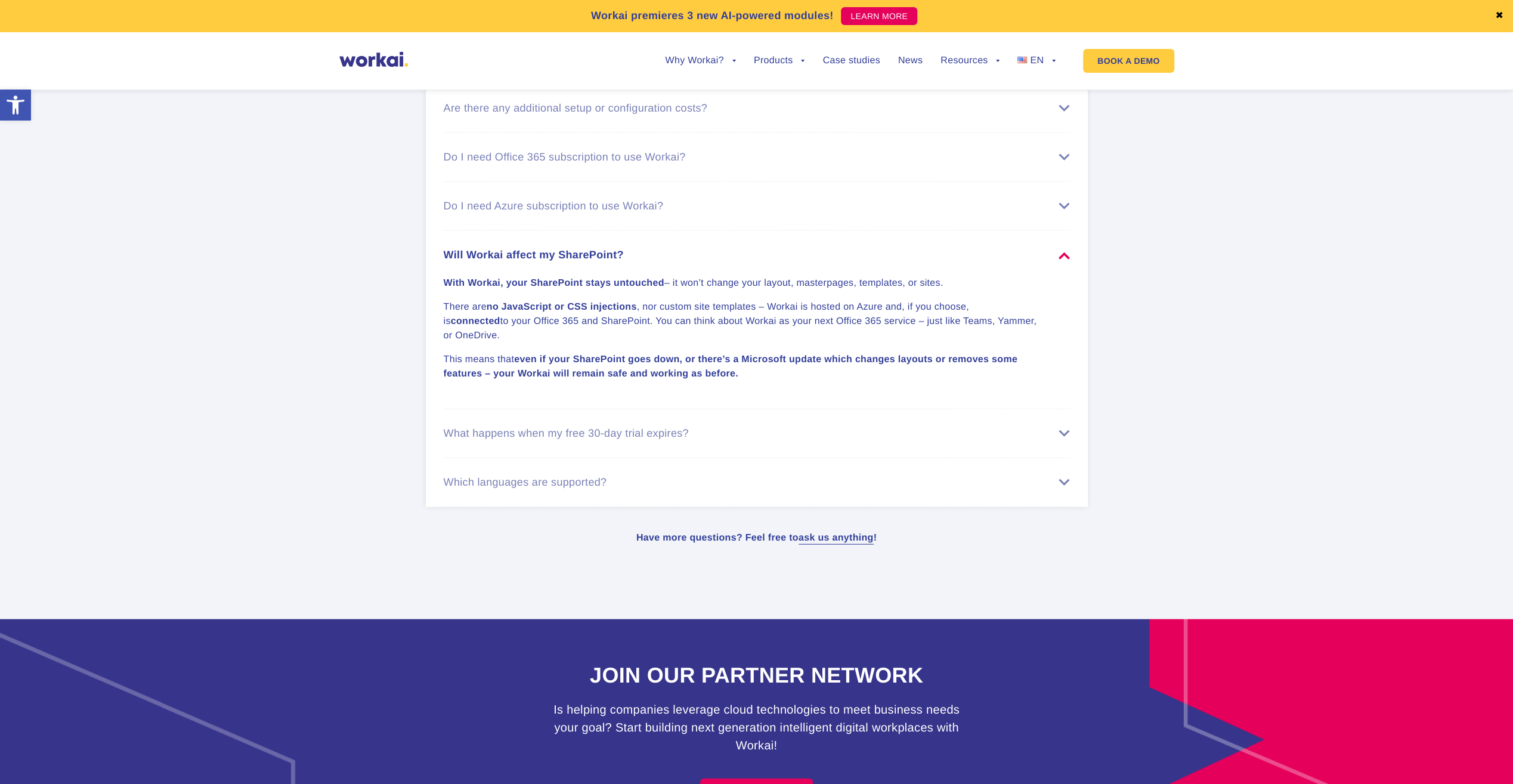
click at [1067, 208] on li "Do I need Azure subscription to use Workai? You don’t need your own Azure subsc…" at bounding box center [757, 206] width 627 height 49
click at [1065, 212] on div "Do I need Azure subscription to use Workai?" at bounding box center [757, 205] width 627 height 13
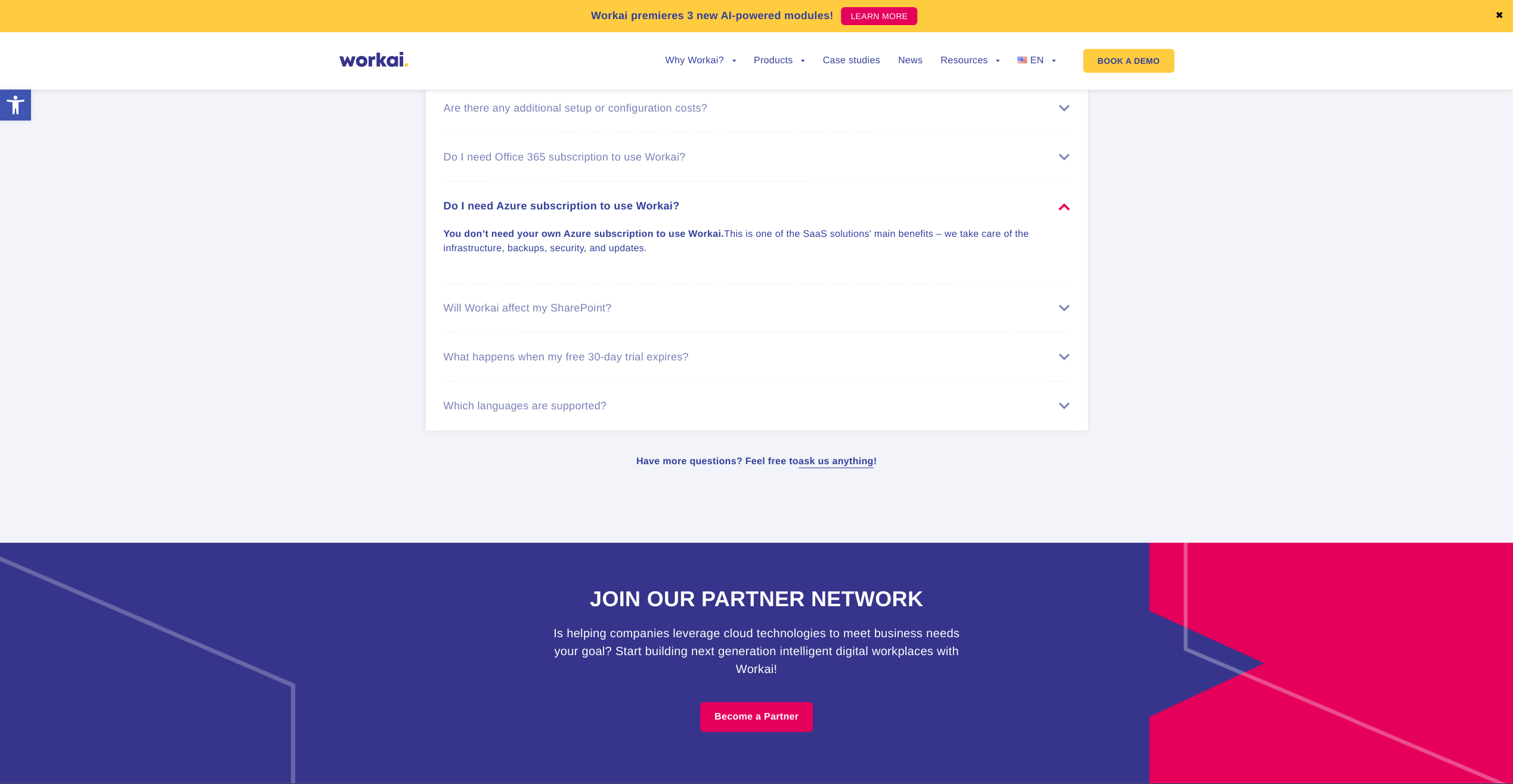
click at [1063, 163] on div "Do I need Office 365 subscription to use Workai?" at bounding box center [757, 157] width 627 height 13
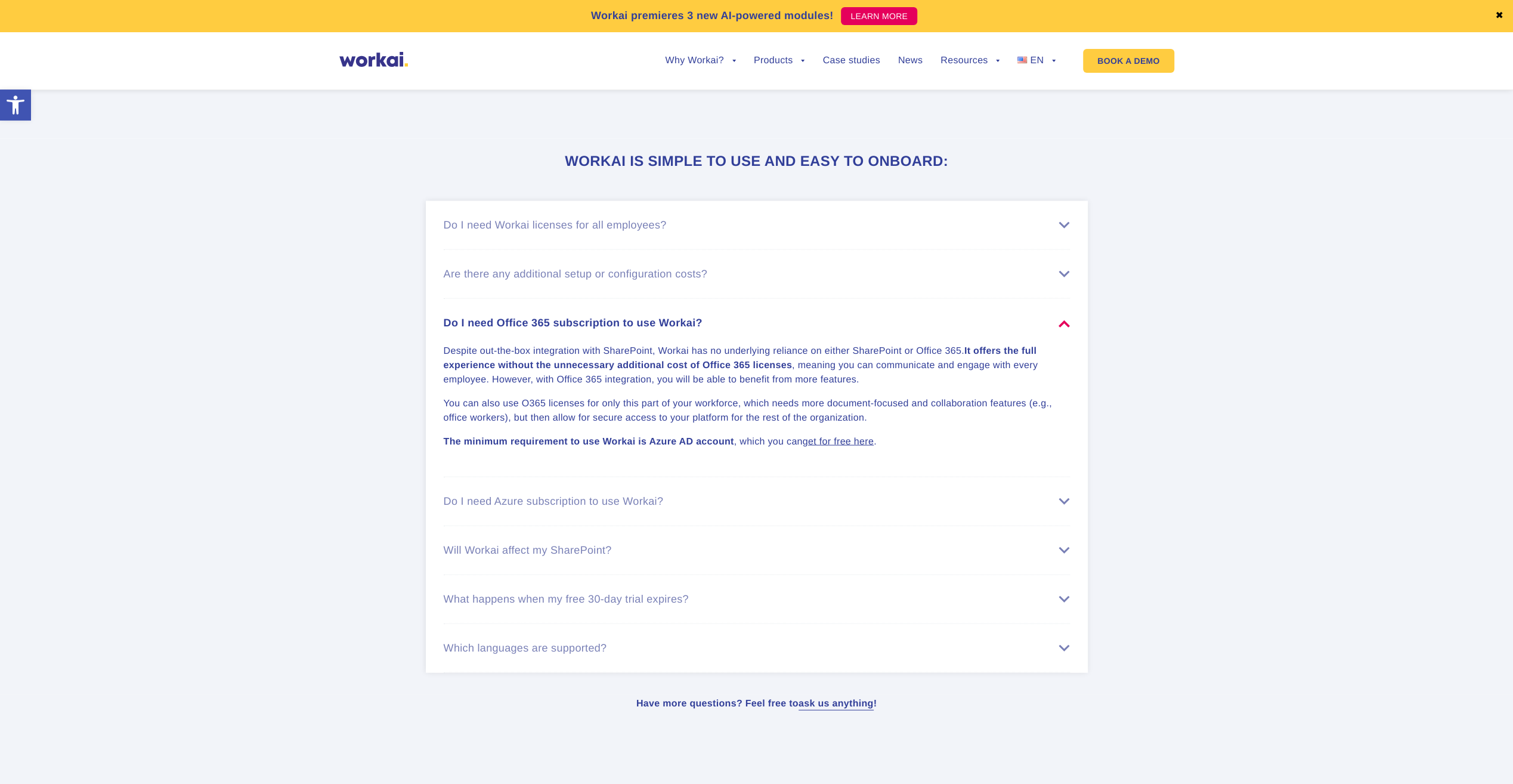
scroll to position [6807, 0]
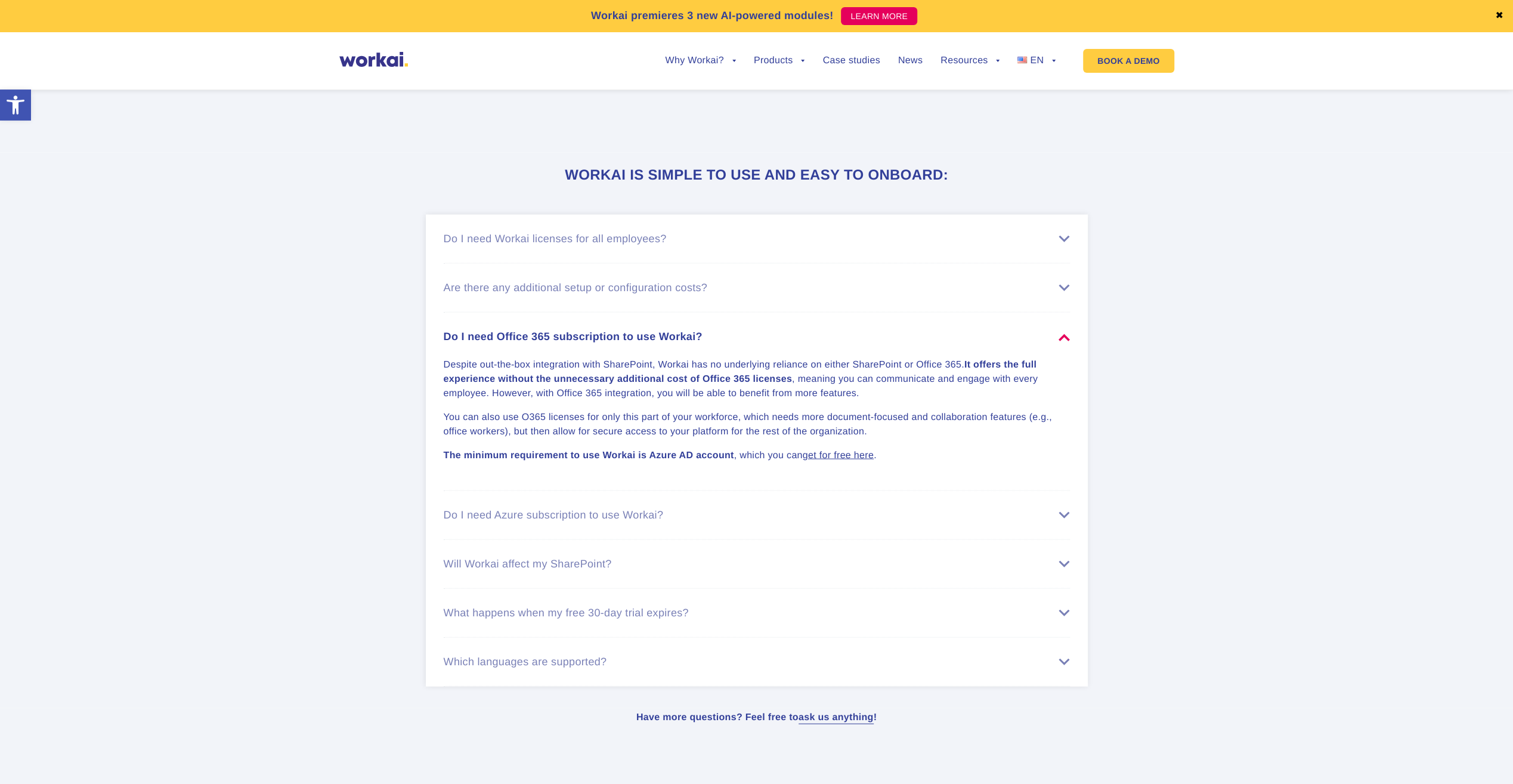
click at [1063, 294] on div "Are there any additional setup or configuration costs?" at bounding box center [757, 287] width 627 height 13
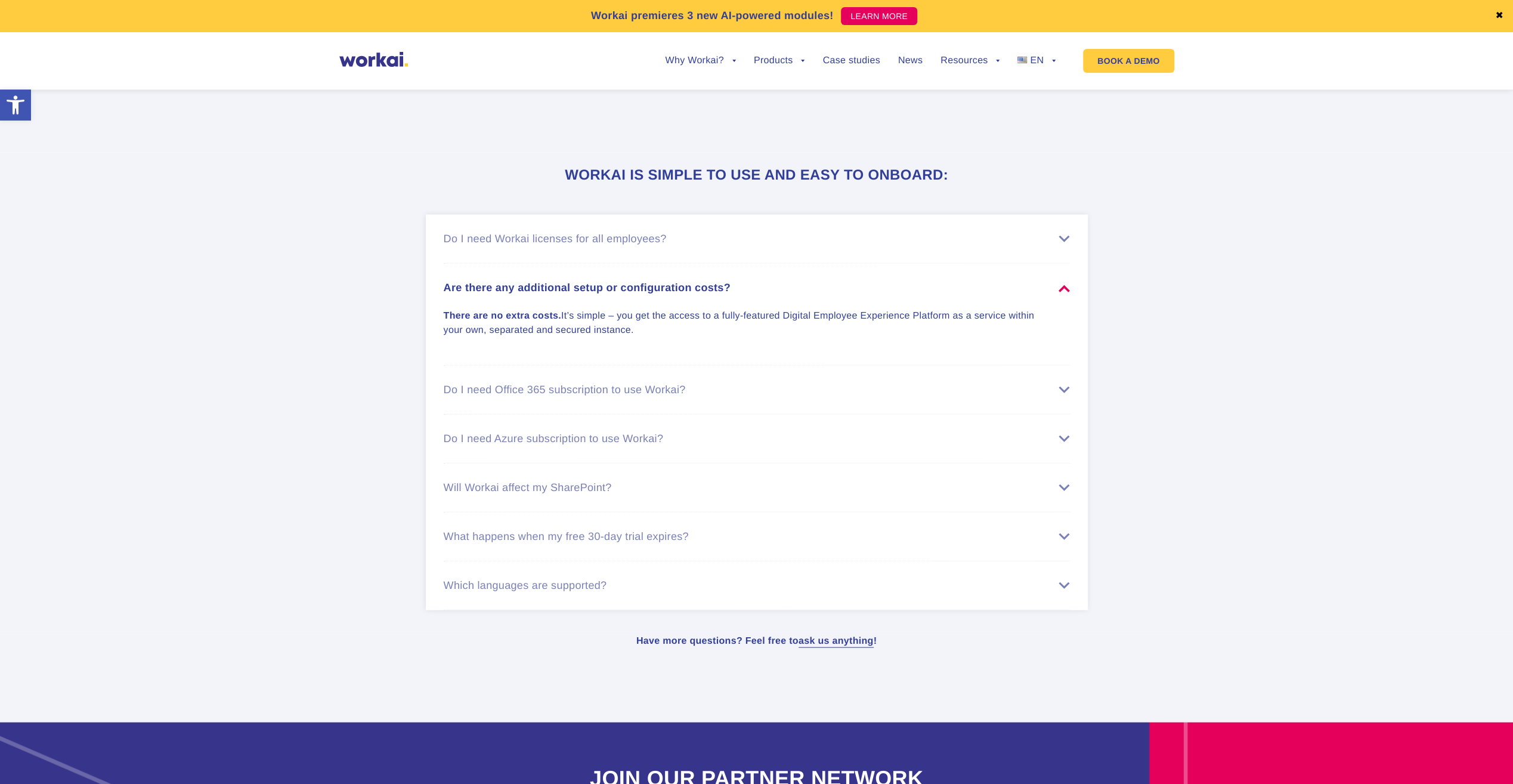
click at [1061, 244] on div "Do I need Workai licenses for all employees?" at bounding box center [757, 238] width 627 height 13
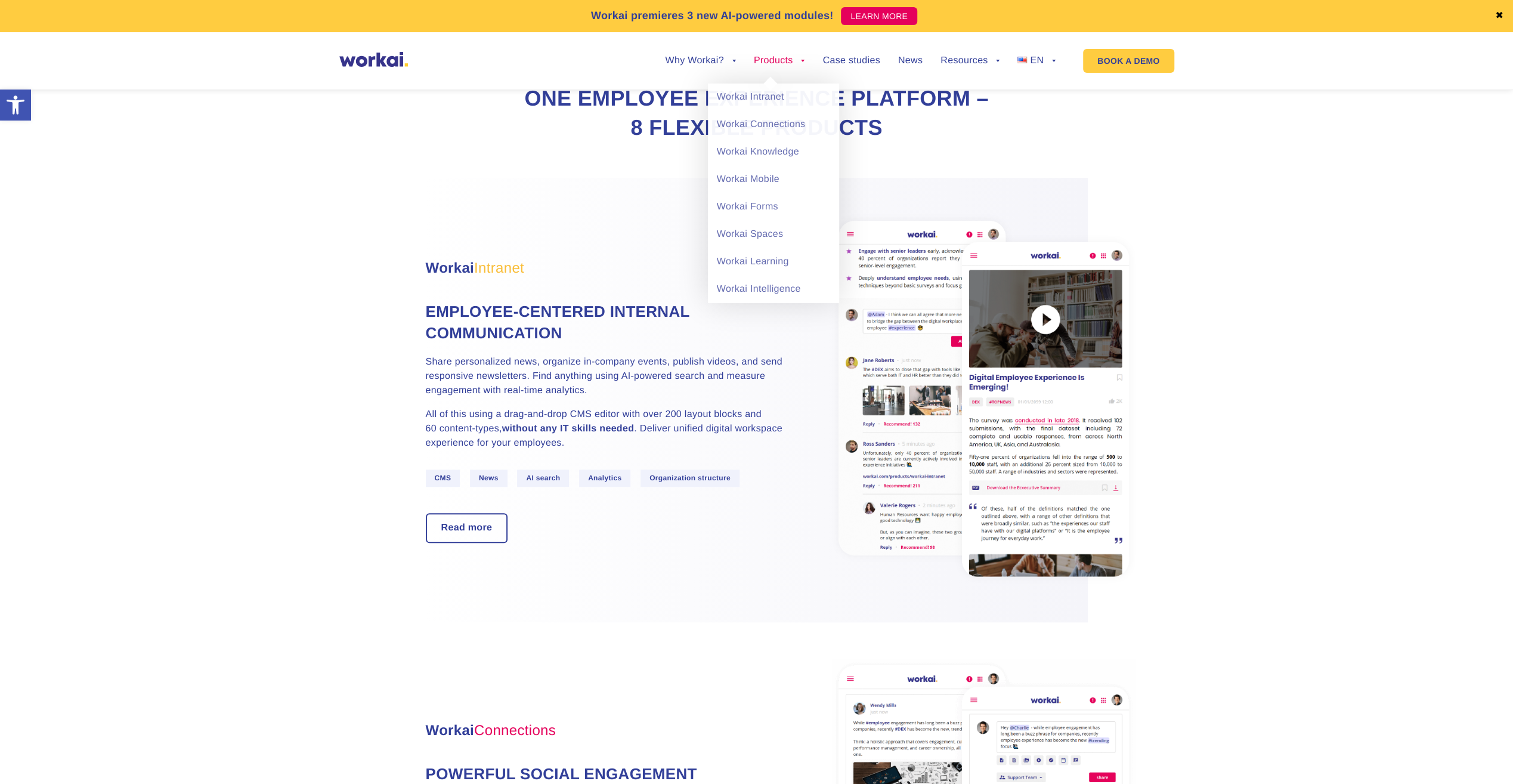
scroll to position [0, 0]
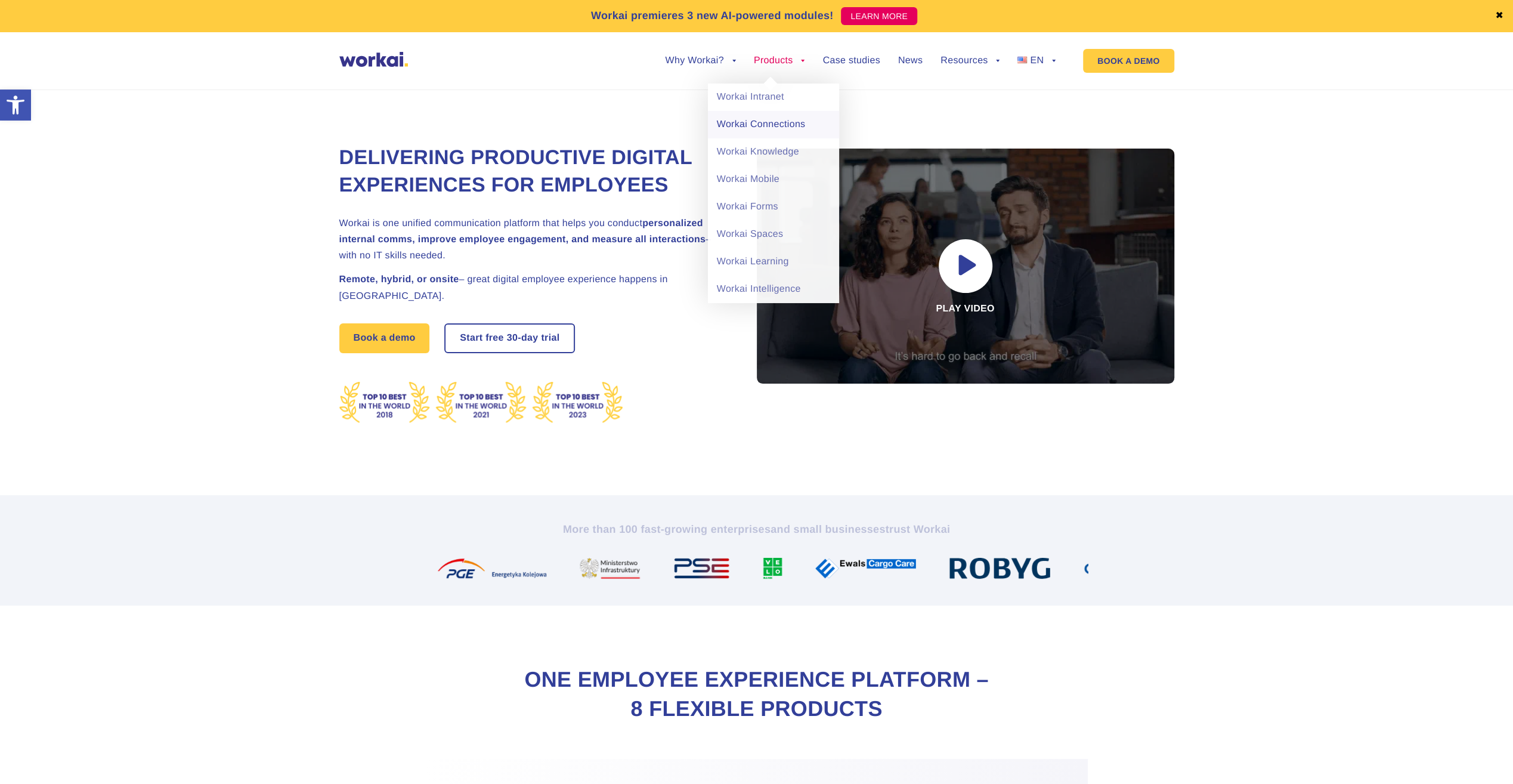
click at [756, 127] on link "Workai Connections" at bounding box center [774, 125] width 131 height 27
